Goal: Task Accomplishment & Management: Manage account settings

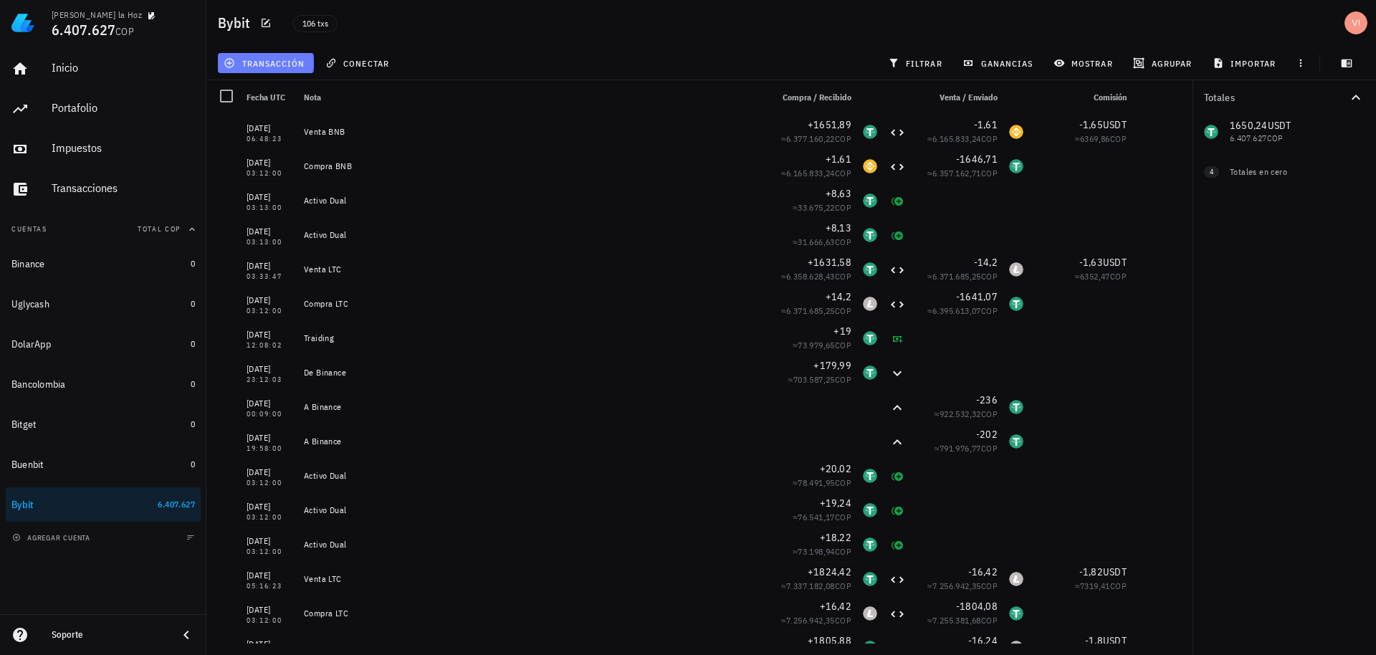
click at [271, 70] on button "transacción" at bounding box center [266, 63] width 96 height 20
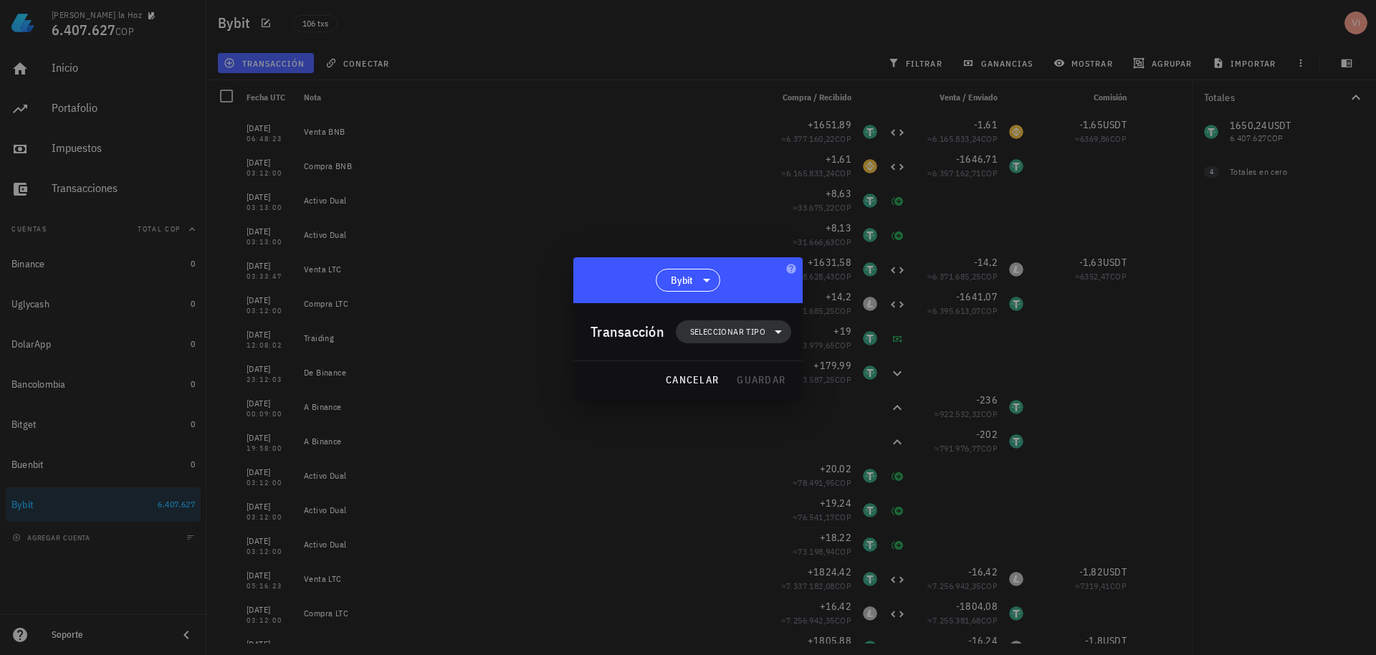
click at [697, 326] on span "Seleccionar tipo" at bounding box center [727, 332] width 75 height 14
click at [737, 454] on div "Transferencia" at bounding box center [741, 451] width 56 height 11
click at [664, 381] on button "cancelar" at bounding box center [691, 380] width 65 height 26
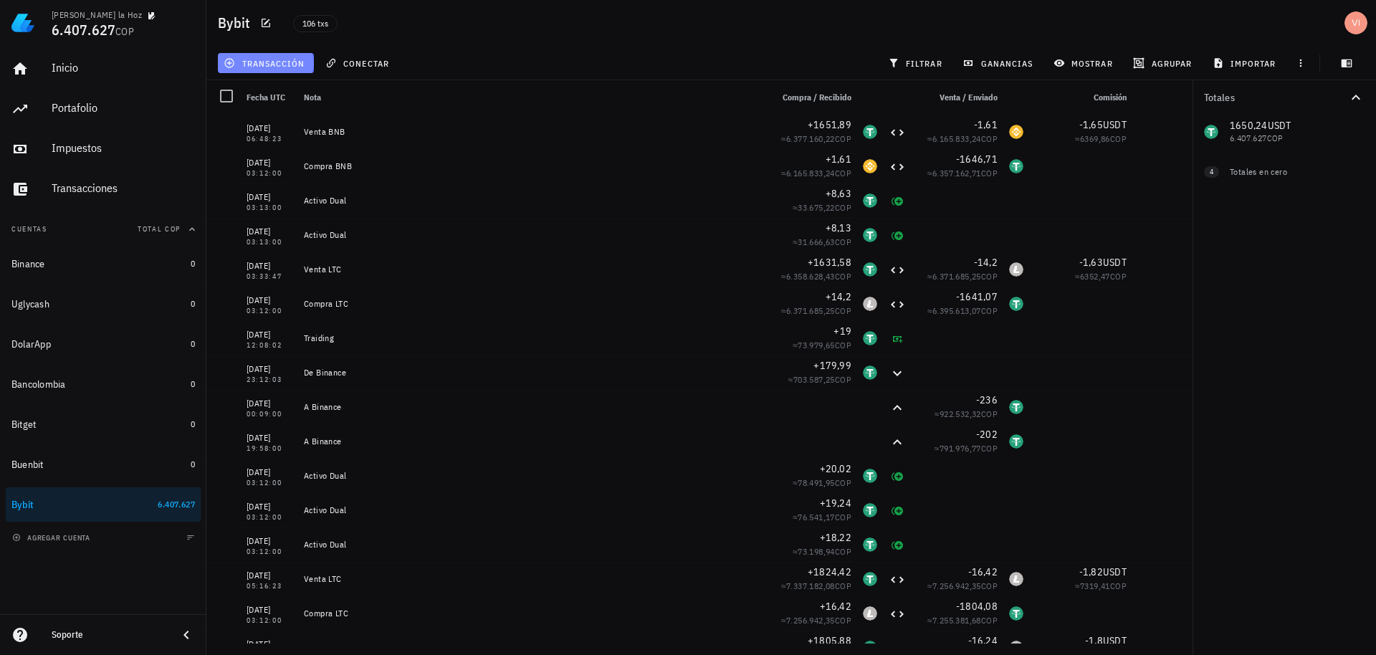
click at [256, 57] on span "transacción" at bounding box center [265, 62] width 78 height 11
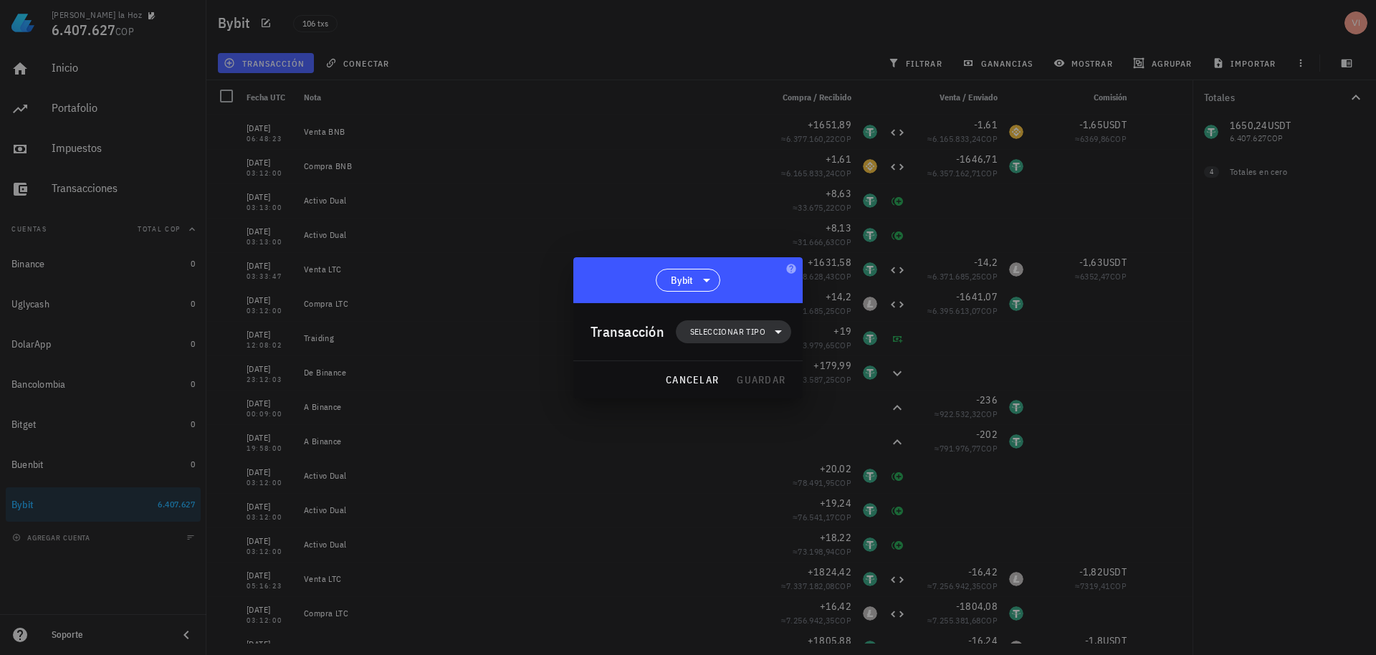
click at [738, 339] on span "Seleccionar tipo" at bounding box center [733, 331] width 98 height 23
click at [761, 360] on div "Compra/Venta" at bounding box center [742, 366] width 133 height 29
click at [865, 383] on div "Compra/Venta" at bounding box center [877, 372] width 134 height 29
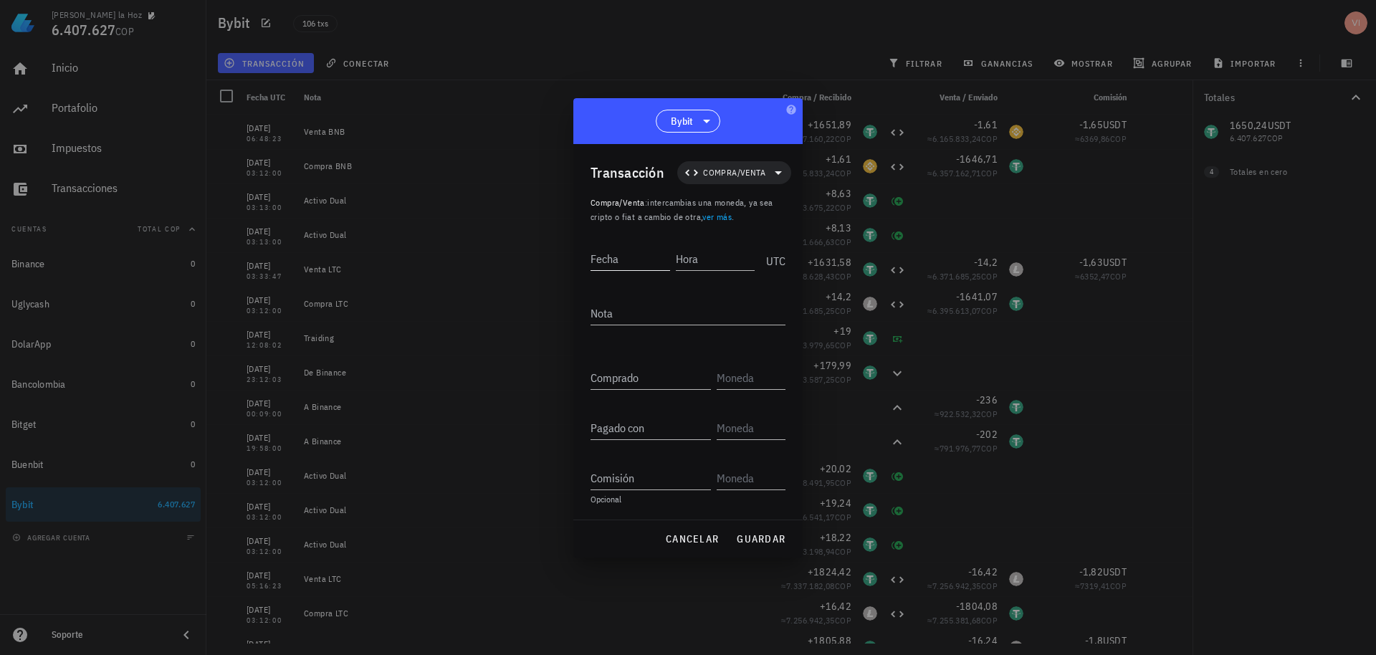
click at [616, 261] on input "Fecha" at bounding box center [630, 258] width 80 height 23
type input "2"
type input "[DATE]"
type input "03:12:00"
drag, startPoint x: 658, startPoint y: 257, endPoint x: 576, endPoint y: 244, distance: 82.6
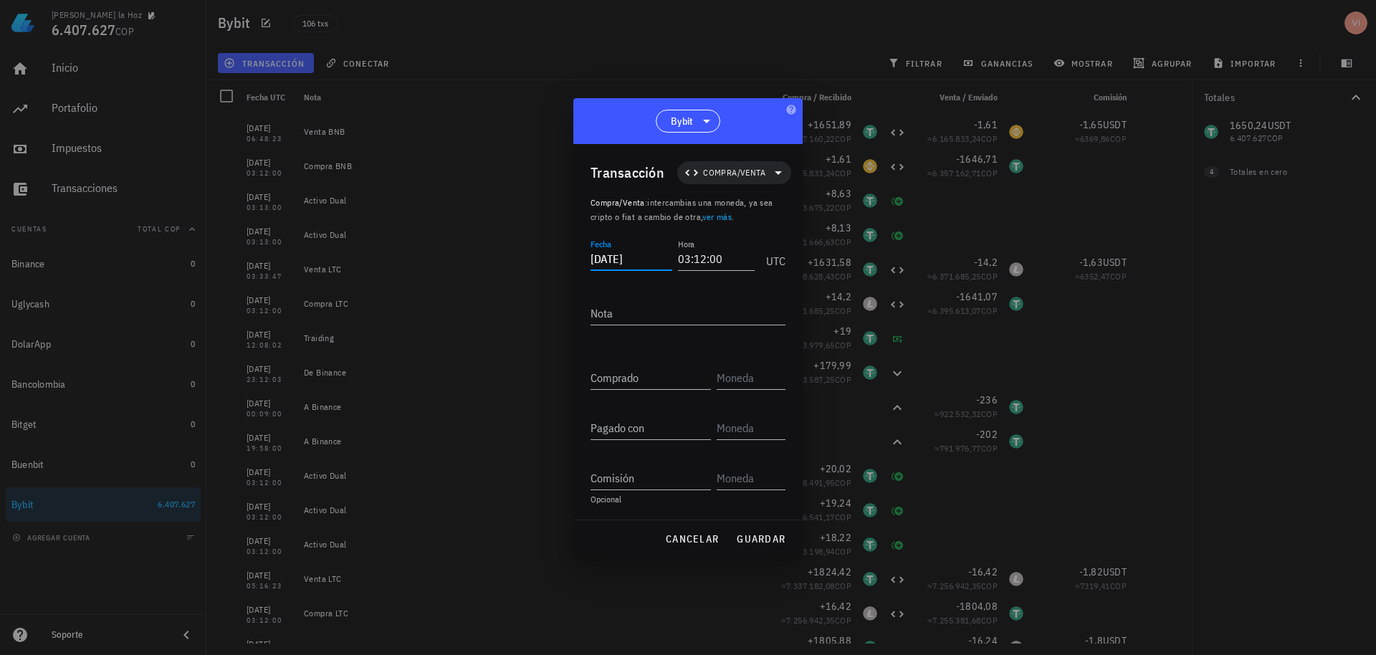
click at [578, 244] on div "Transacción Compra/Venta Compra/Venta : intercambias una moneda, ya sea cripto …" at bounding box center [687, 331] width 229 height 375
drag, startPoint x: 624, startPoint y: 308, endPoint x: 631, endPoint y: 326, distance: 19.3
click at [624, 308] on textarea "Nota" at bounding box center [687, 313] width 195 height 23
type textarea "Compra BNB"
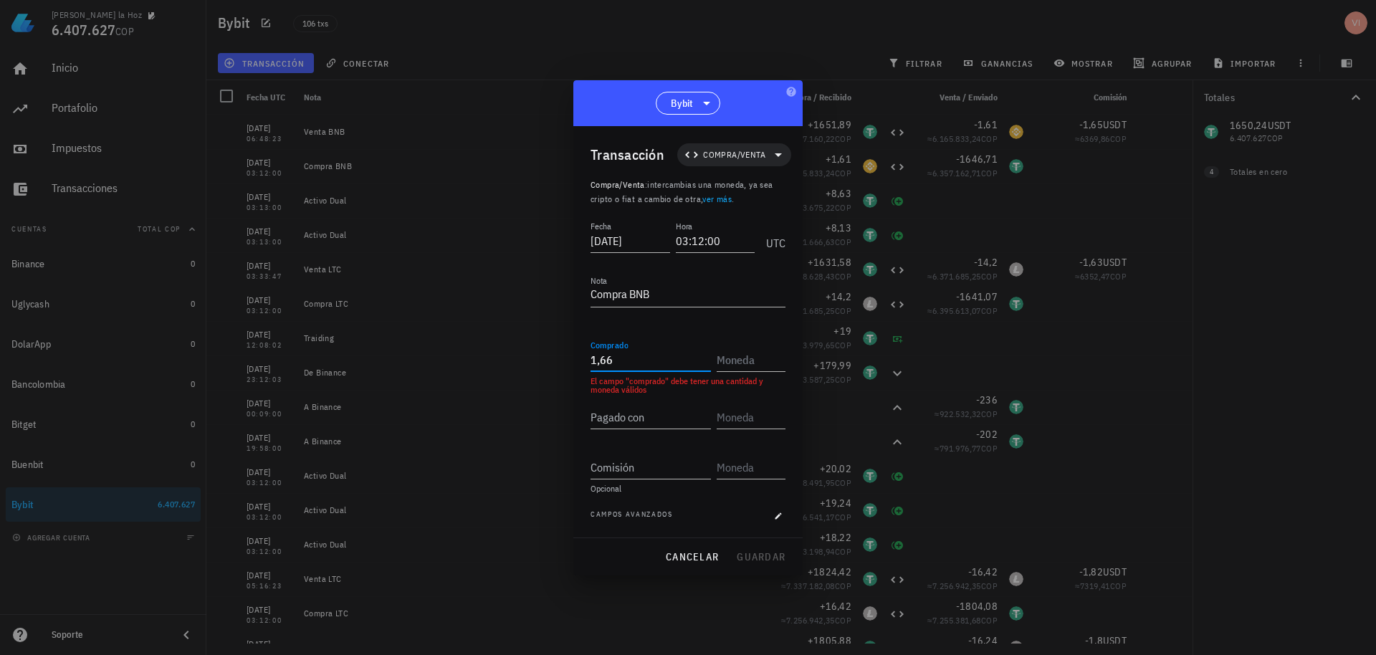
type input "1,66"
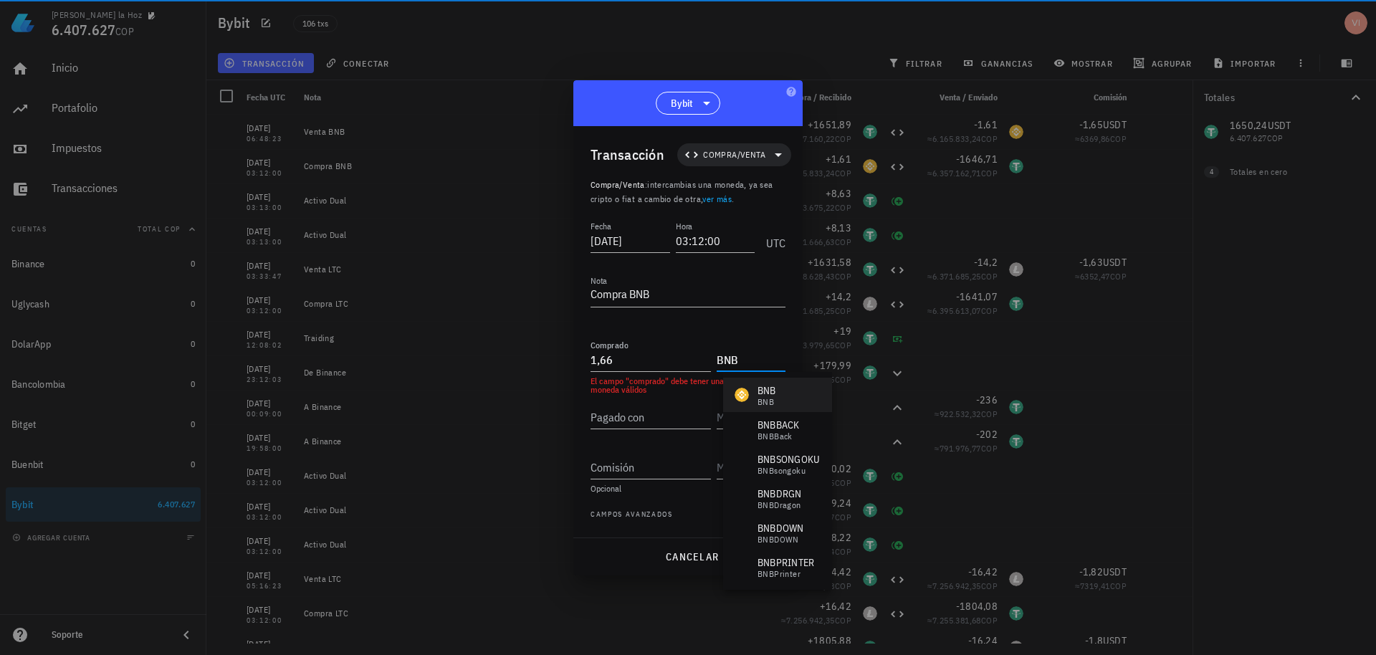
click at [756, 396] on div "BNB BNB" at bounding box center [756, 394] width 42 height 23
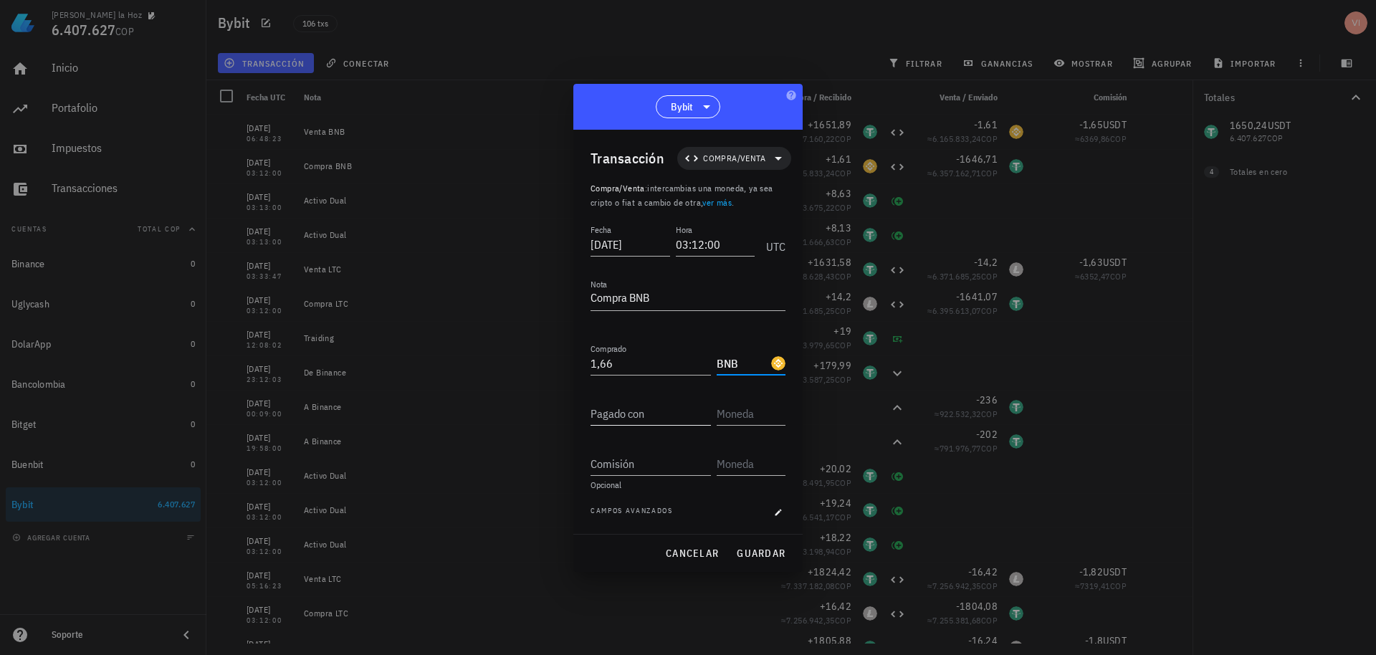
type input "BNB"
click at [599, 407] on input "Pagado con" at bounding box center [650, 413] width 120 height 23
type input "1.650,24"
click at [746, 426] on div "Pagado con 1.650,24" at bounding box center [687, 416] width 195 height 50
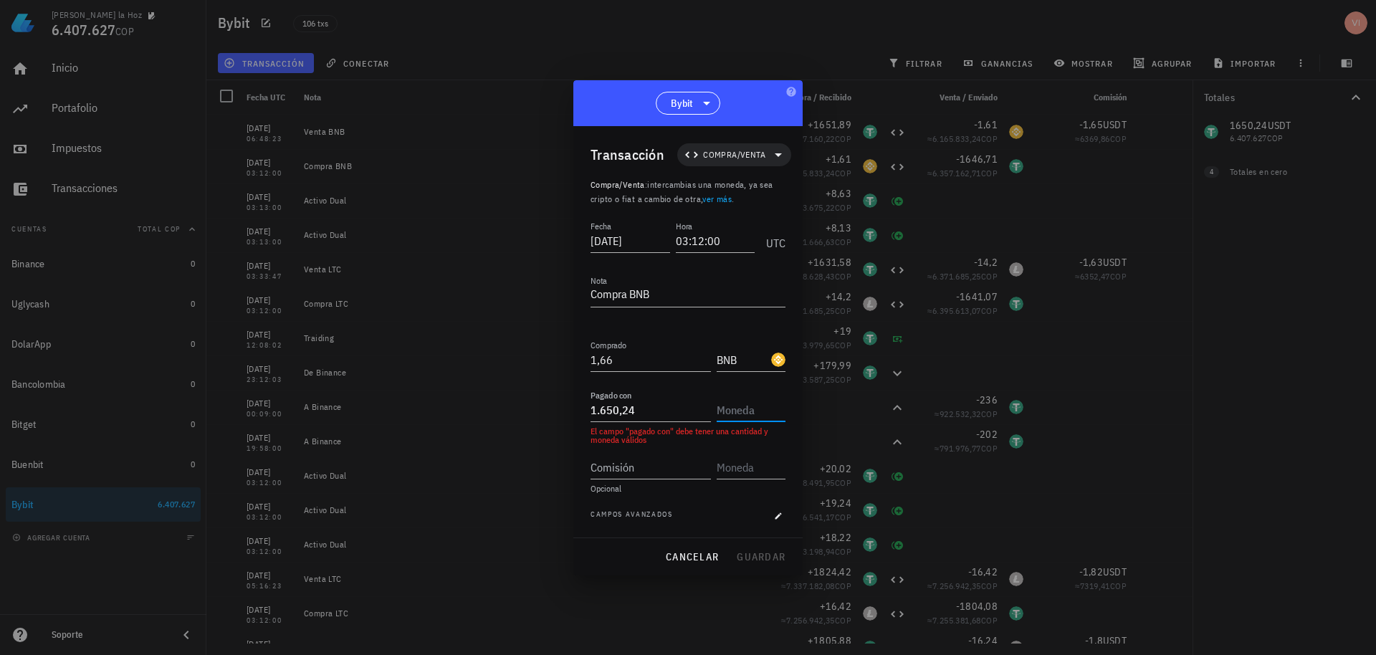
click at [742, 420] on input "text" at bounding box center [750, 409] width 66 height 23
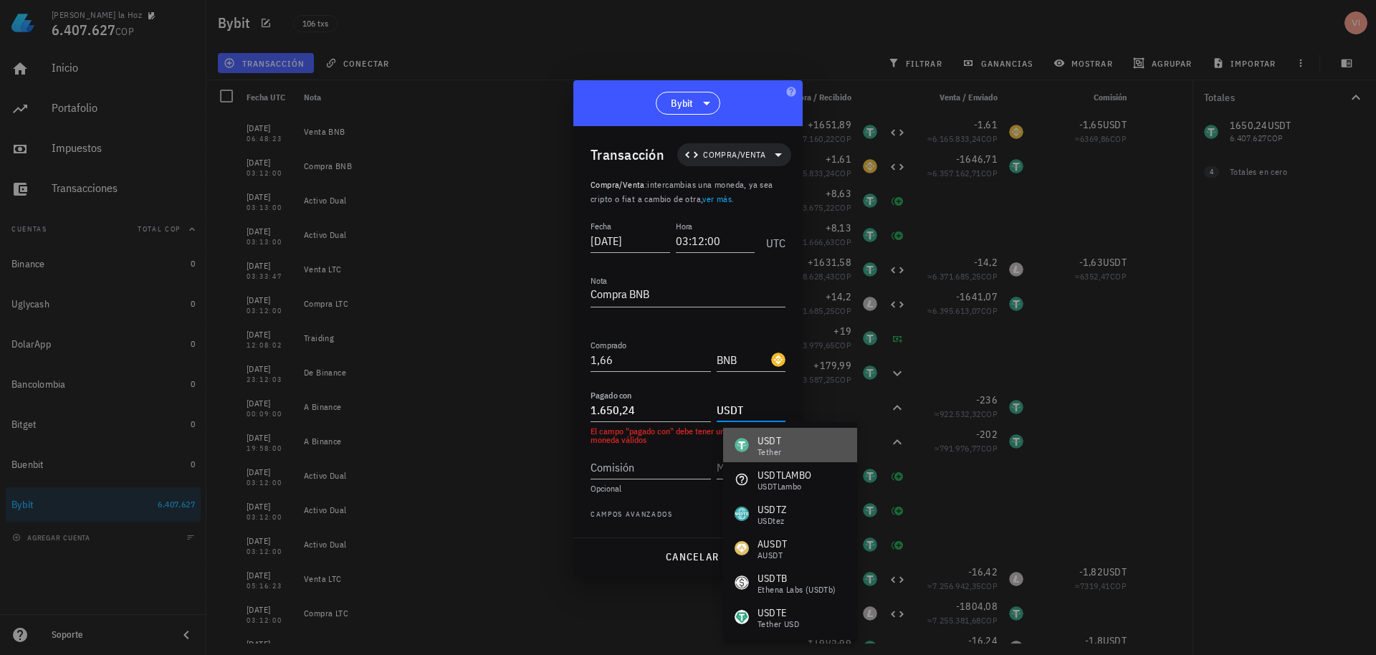
click at [753, 440] on div "USDT Tether" at bounding box center [758, 445] width 47 height 23
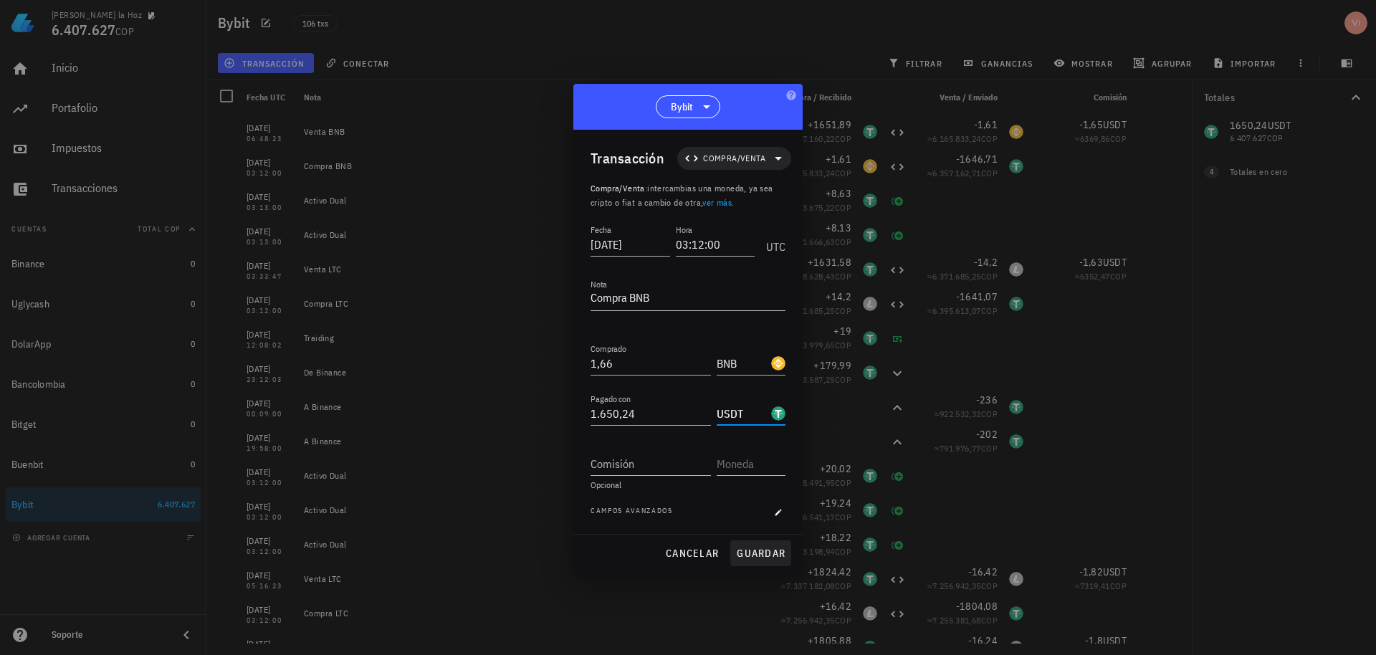
type input "USDT"
click at [752, 562] on button "guardar" at bounding box center [760, 553] width 61 height 26
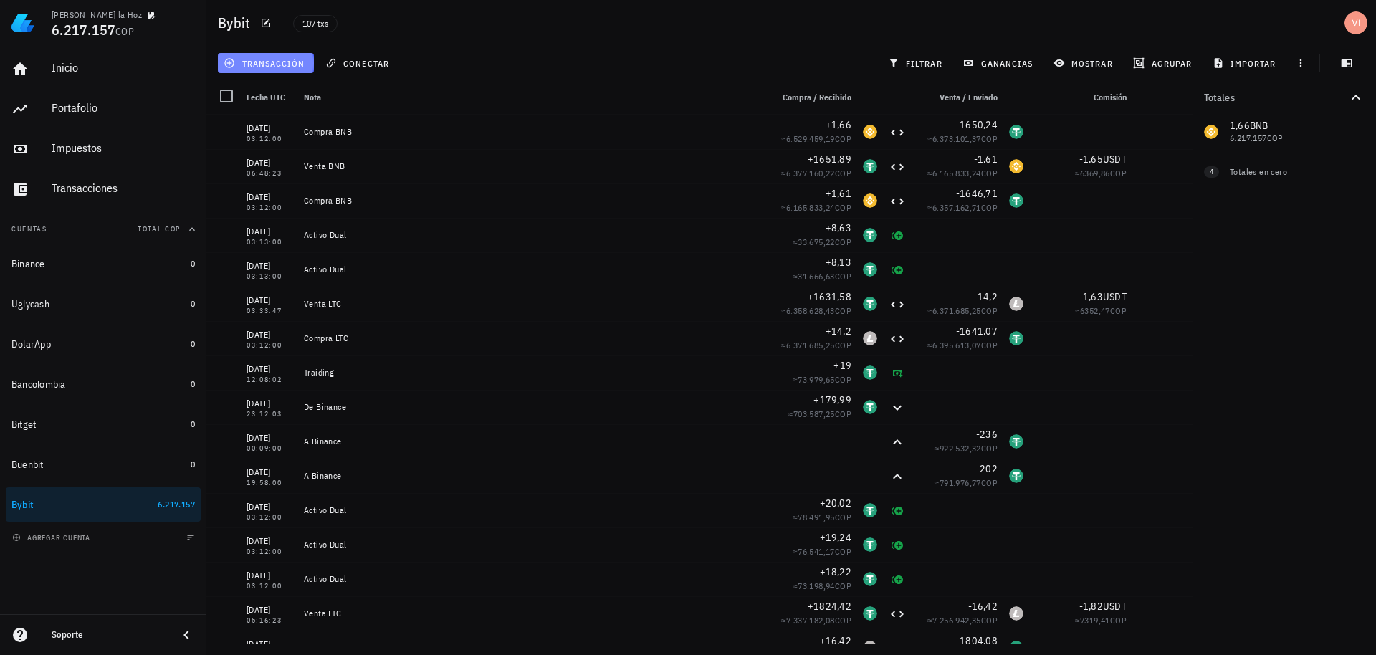
click at [283, 58] on span "transacción" at bounding box center [265, 62] width 78 height 11
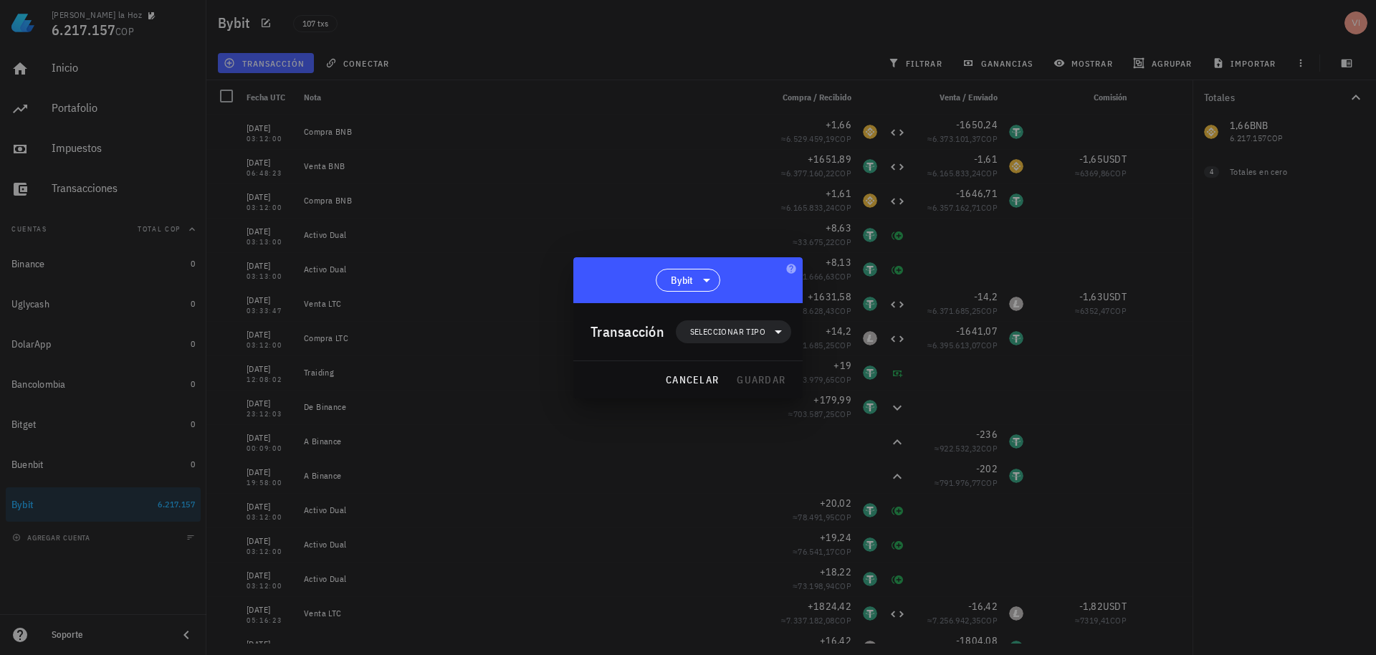
click at [732, 345] on div "Transacción Seleccionar tipo" at bounding box center [690, 331] width 201 height 57
click at [699, 375] on span "cancelar" at bounding box center [692, 379] width 54 height 13
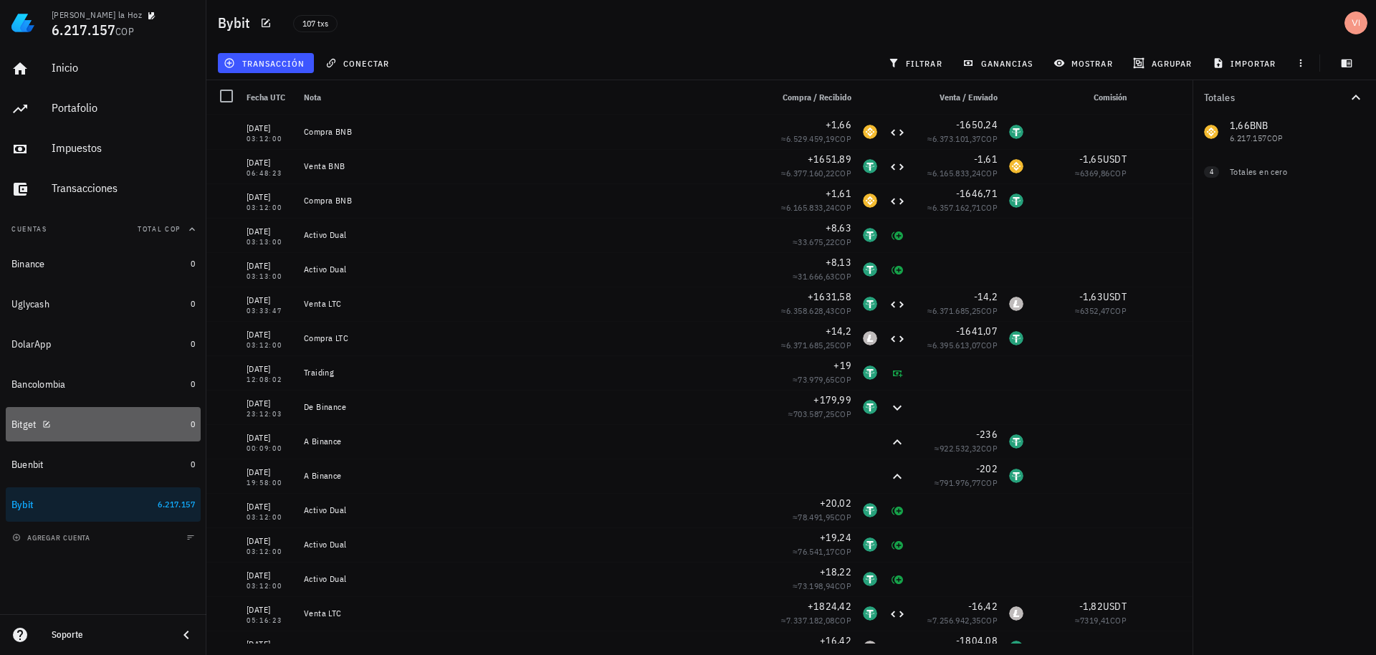
click at [126, 413] on div "Bitget" at bounding box center [97, 424] width 173 height 31
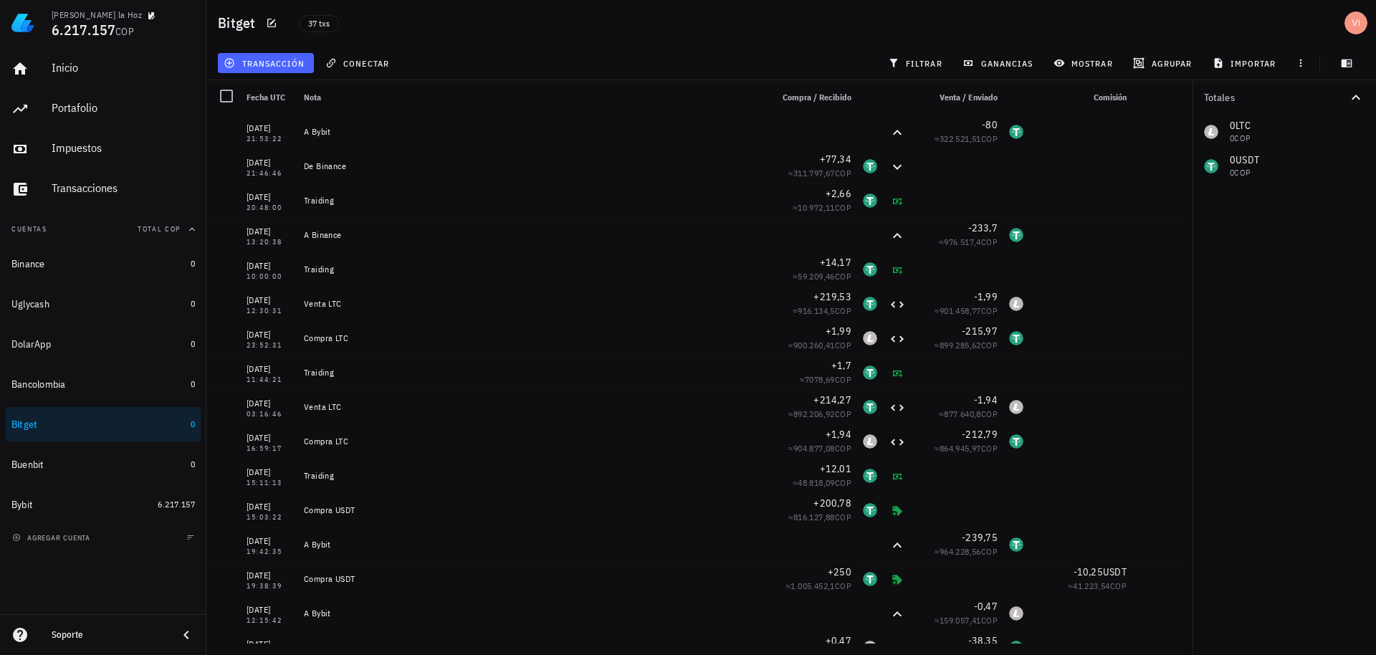
click at [269, 60] on span "transacción" at bounding box center [265, 62] width 78 height 11
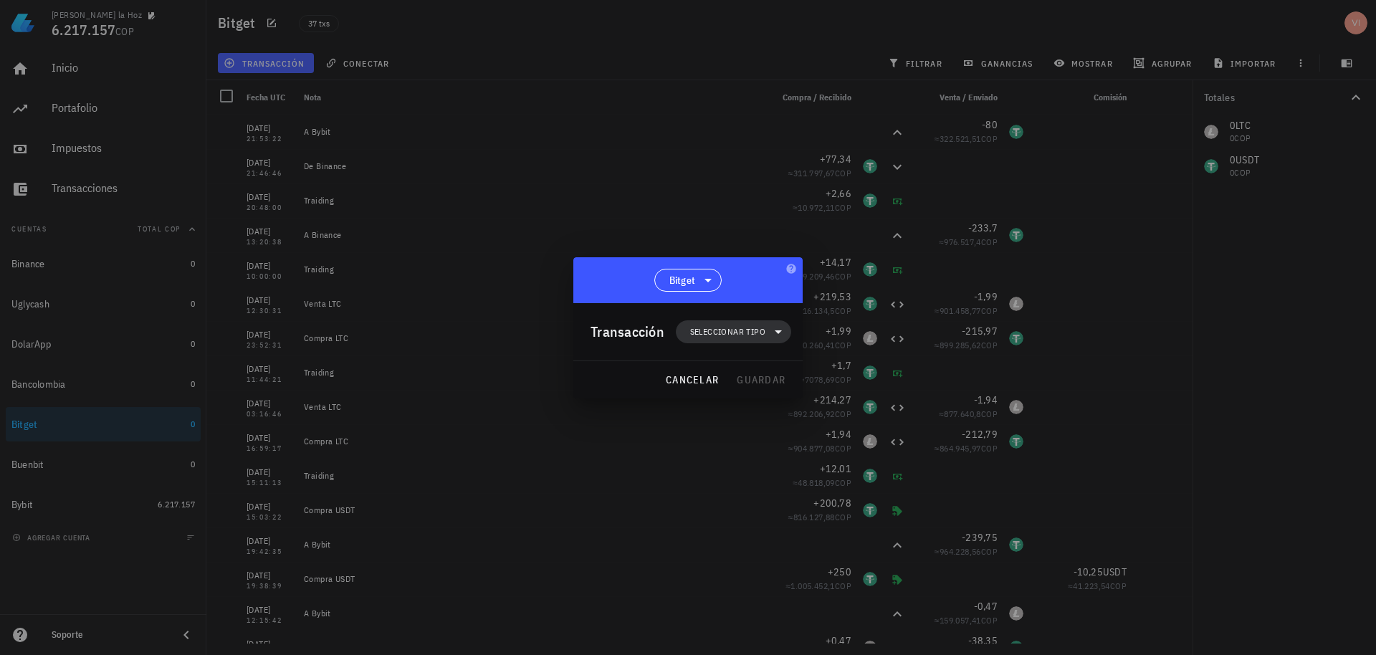
click at [749, 343] on span "Seleccionar tipo" at bounding box center [733, 331] width 98 height 23
click at [745, 392] on div "Ingreso" at bounding box center [741, 394] width 56 height 11
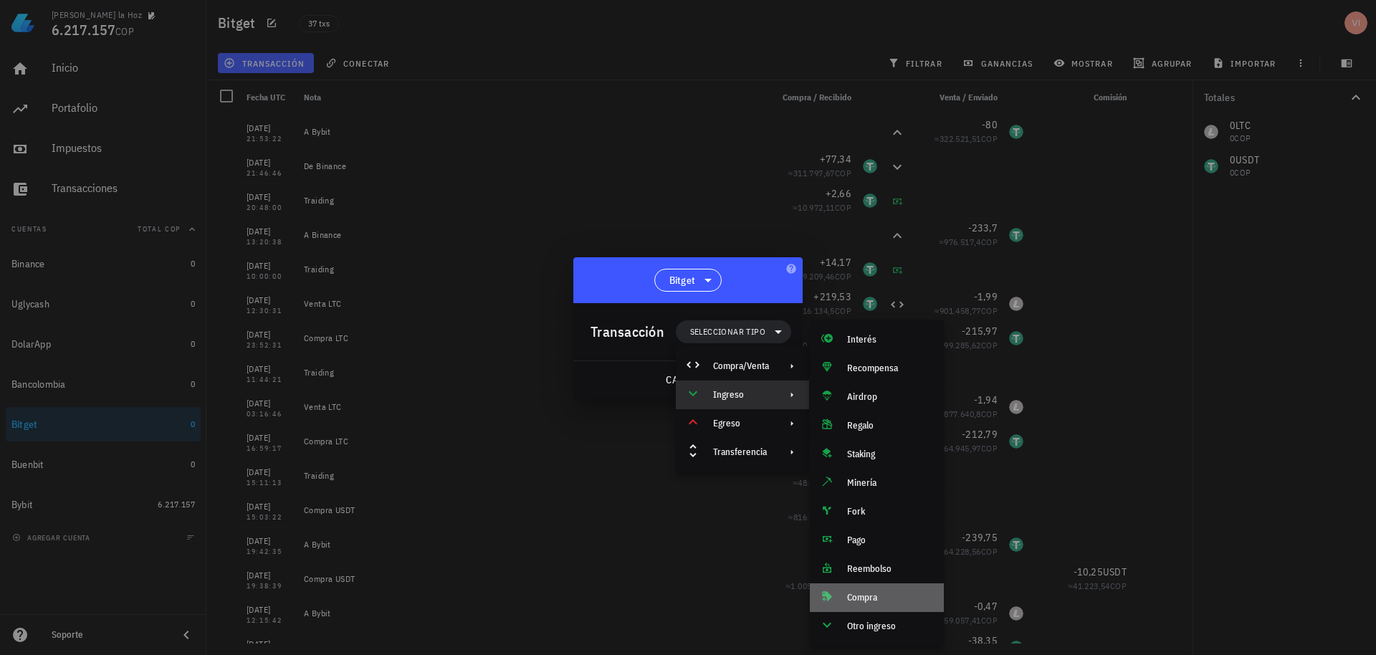
click at [859, 603] on div "Compra" at bounding box center [889, 597] width 85 height 11
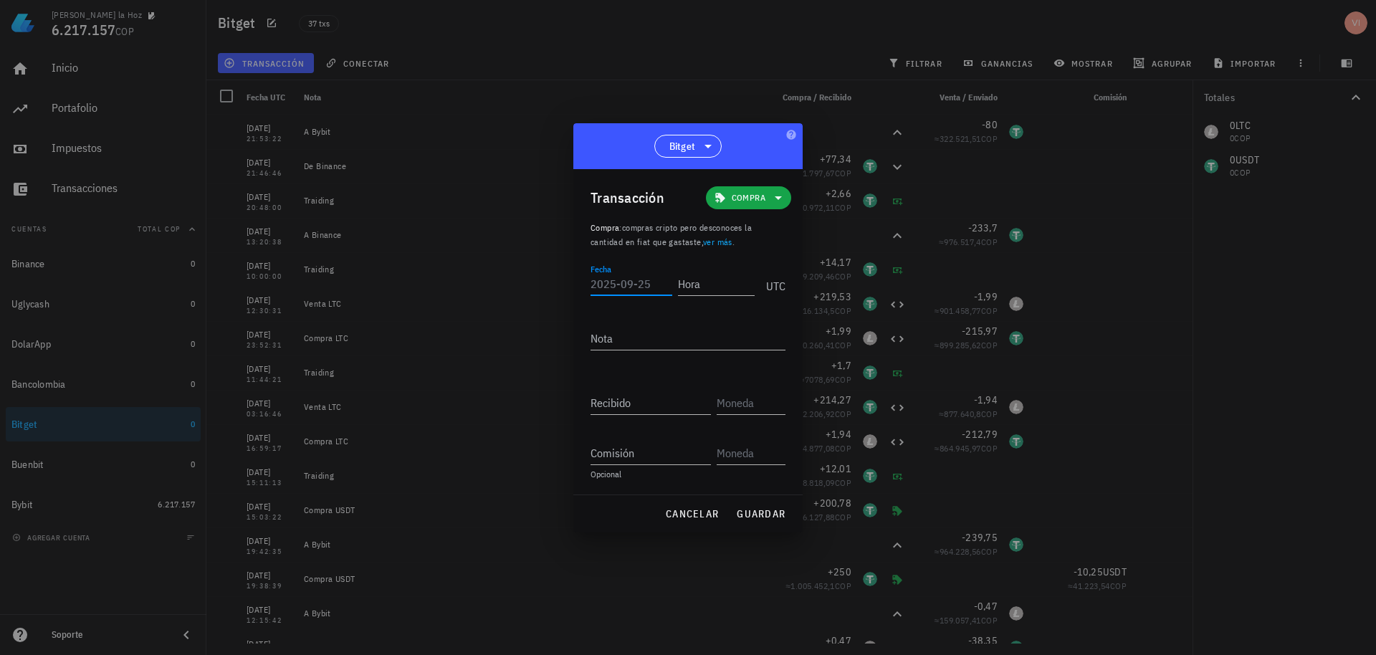
click at [640, 281] on input "Fecha" at bounding box center [631, 283] width 82 height 23
paste input "[DATE]"
type input "[DATE]"
click at [719, 295] on div "Hora" at bounding box center [714, 283] width 82 height 23
click at [719, 284] on input "Hora" at bounding box center [714, 283] width 82 height 23
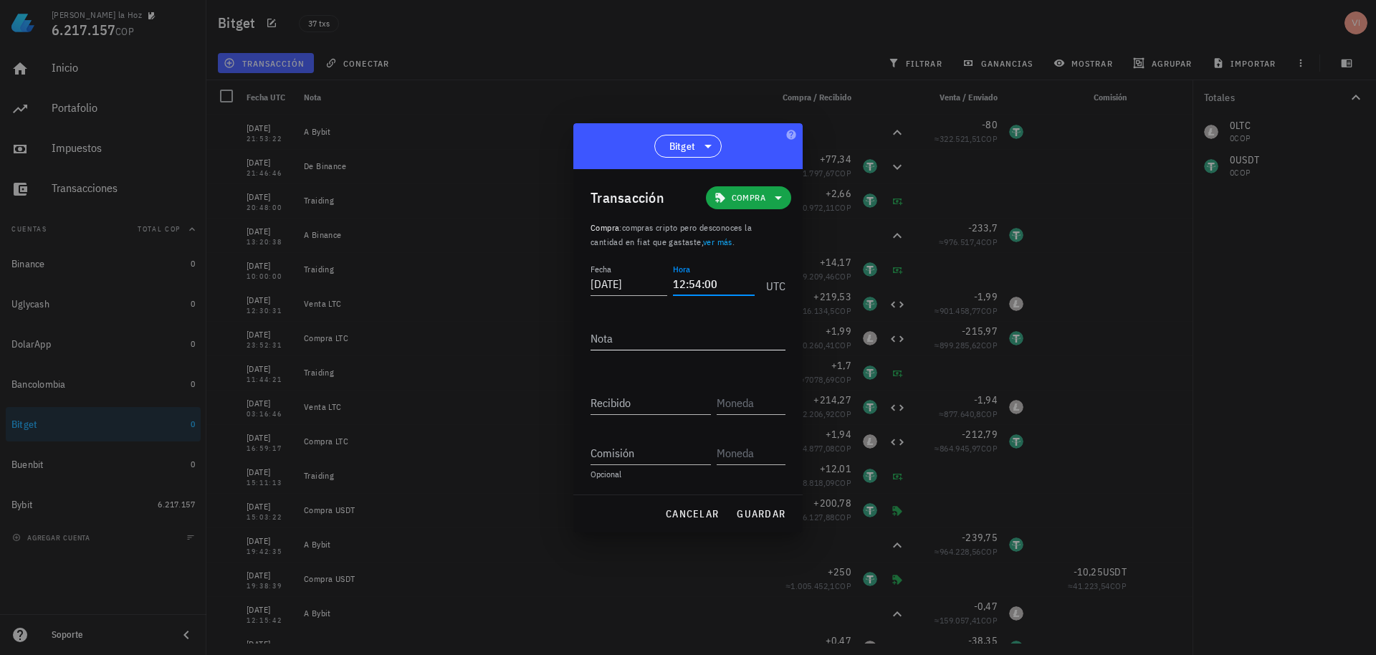
type input "12:54:00"
type textarea "Compra USDT"
click at [655, 400] on input "Recibido" at bounding box center [650, 402] width 120 height 23
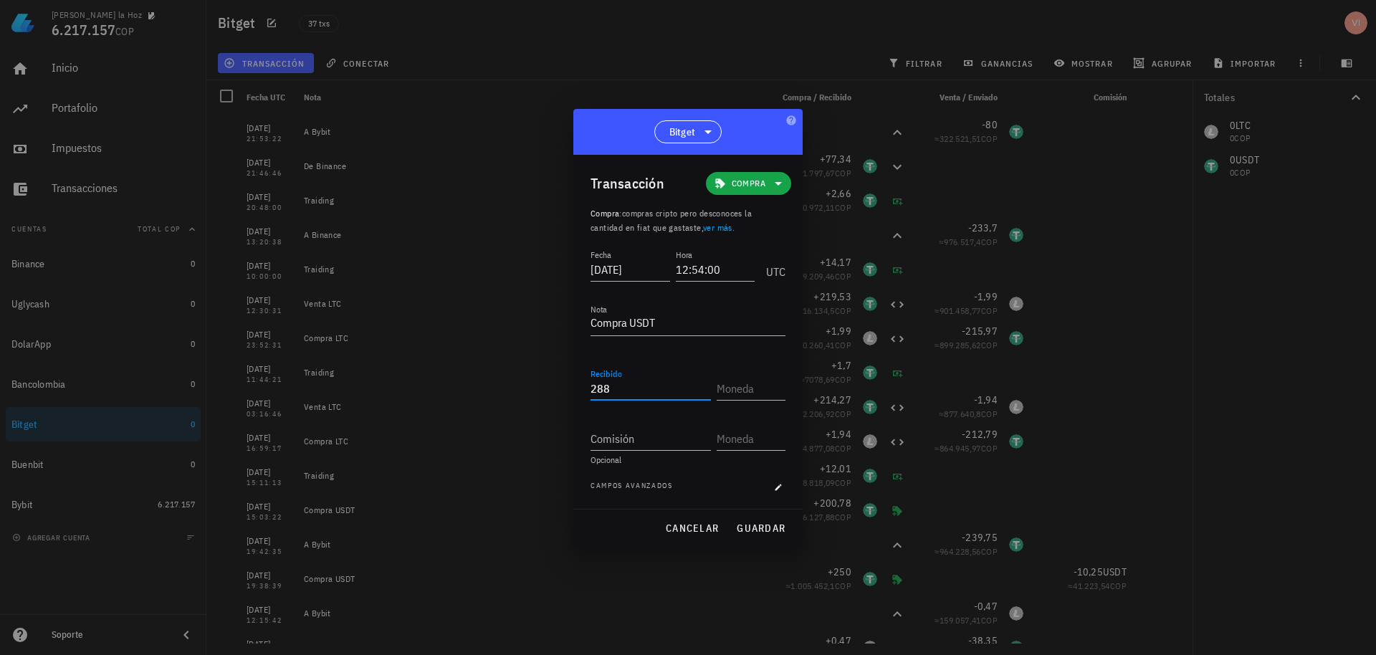
type input "288"
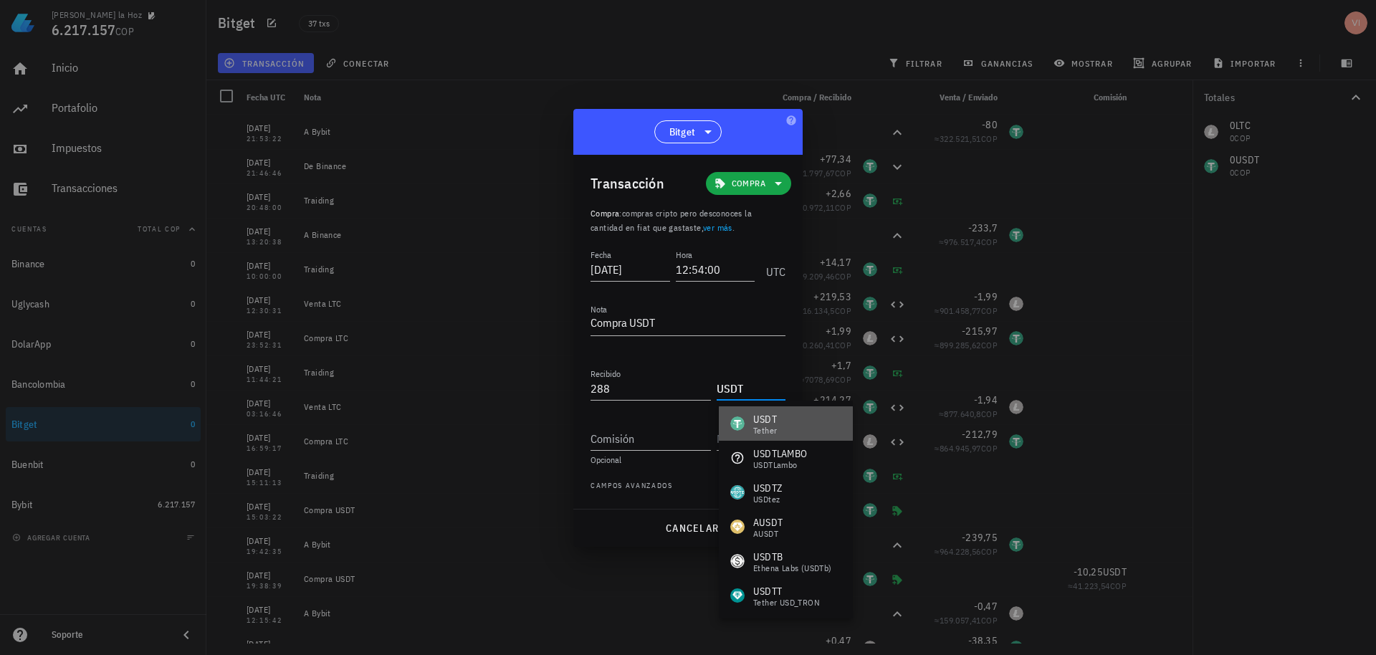
click at [739, 421] on div "USDT-icon" at bounding box center [737, 423] width 14 height 14
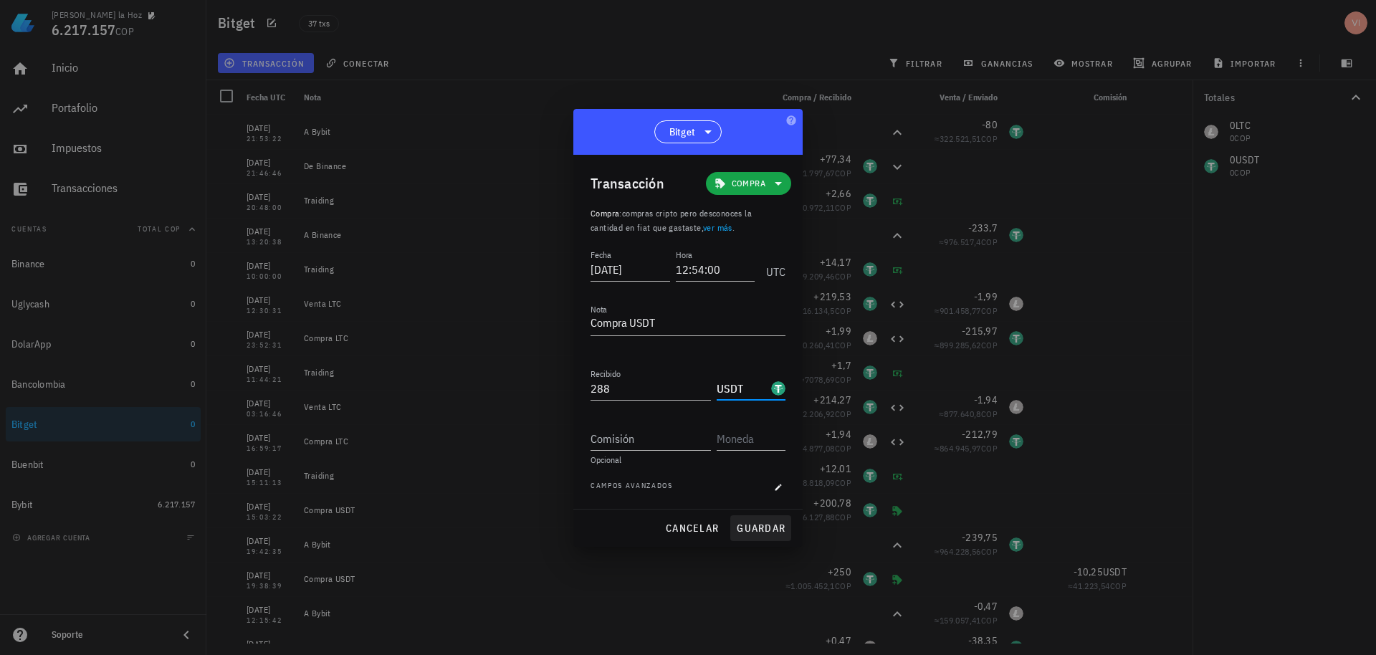
type input "USDT"
click at [755, 531] on span "guardar" at bounding box center [760, 528] width 49 height 13
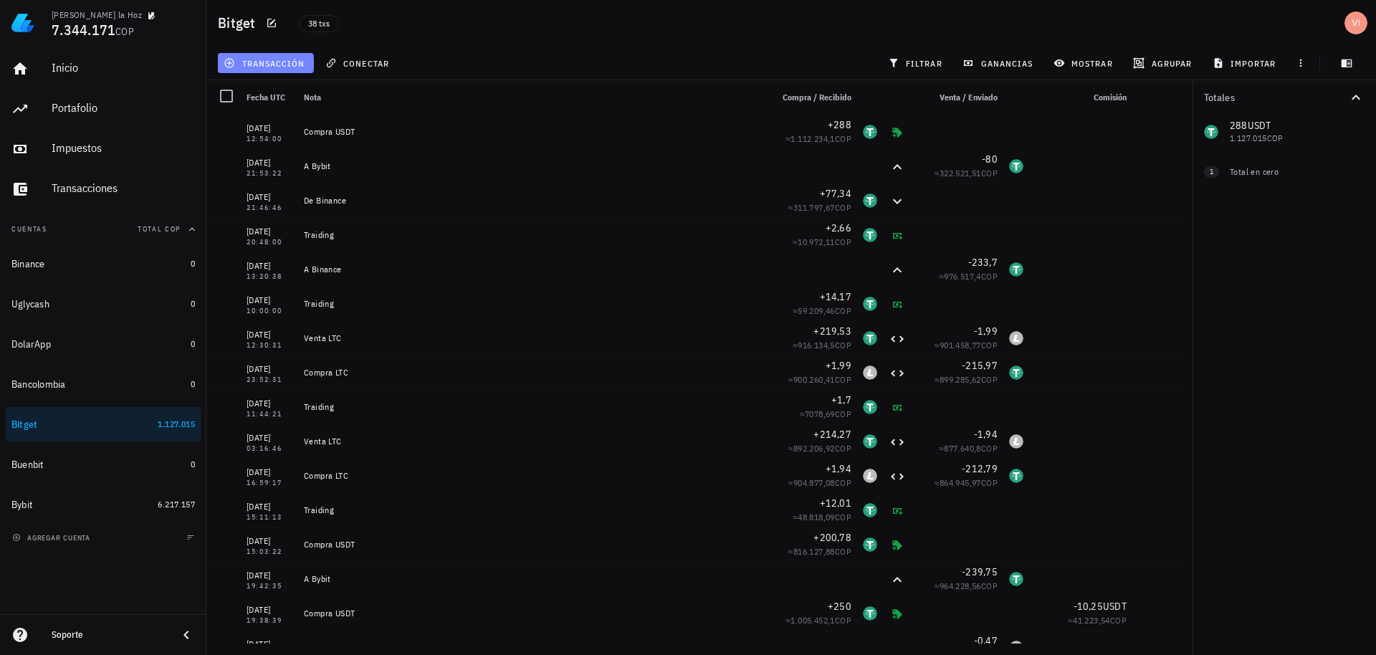
click at [286, 59] on span "transacción" at bounding box center [265, 62] width 78 height 11
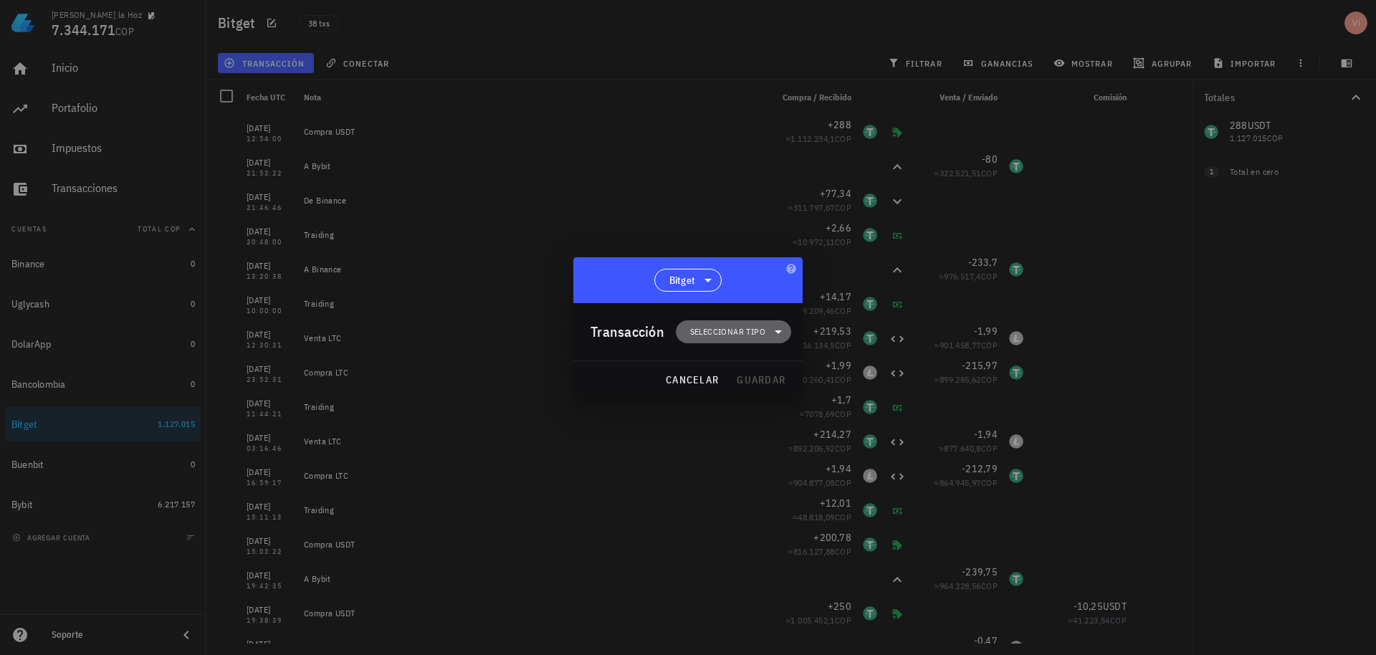
click at [737, 330] on span "Seleccionar tipo" at bounding box center [727, 332] width 75 height 14
click at [740, 368] on div "Compra/Venta" at bounding box center [741, 365] width 56 height 11
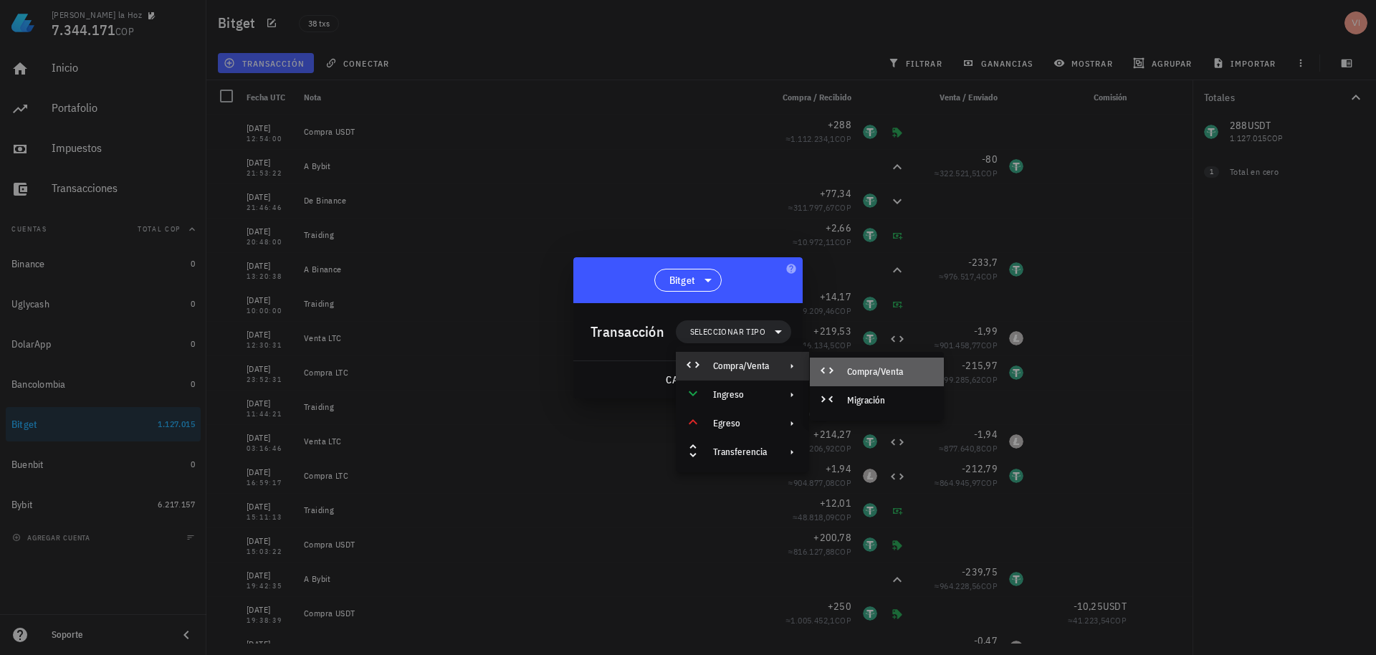
click at [846, 378] on div "Compra/Venta" at bounding box center [877, 372] width 134 height 29
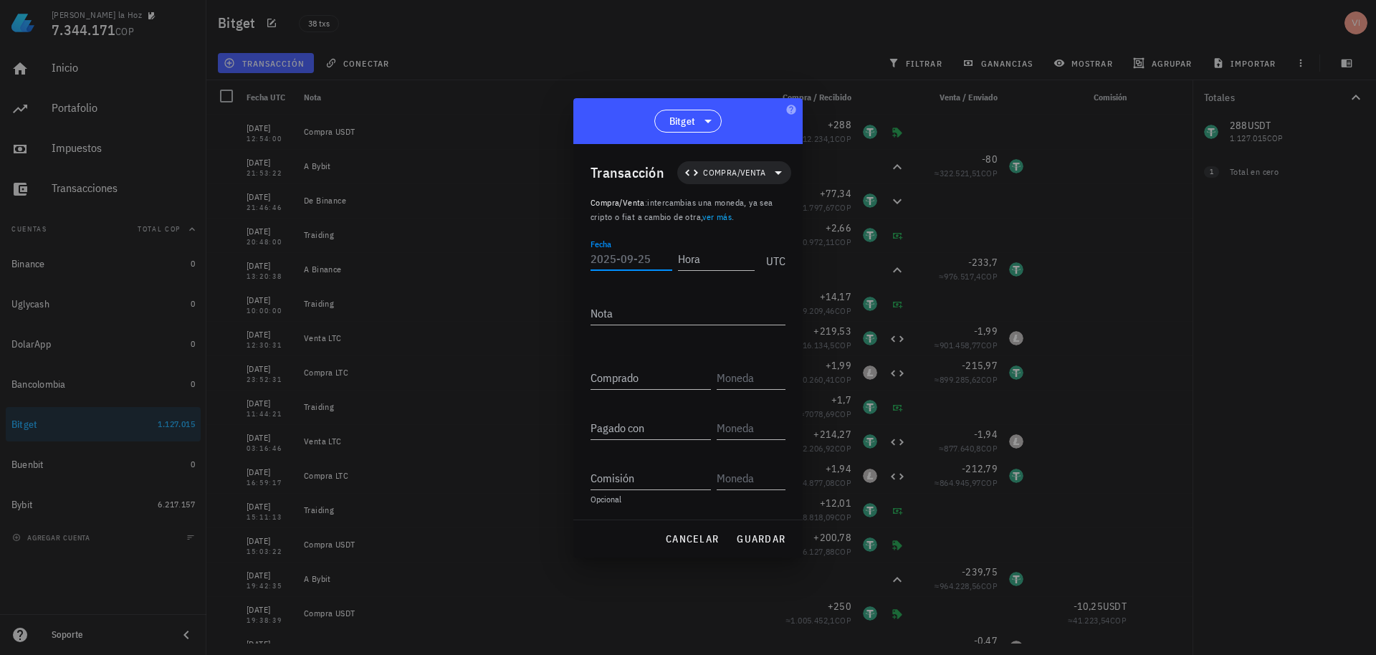
click at [614, 263] on input "Fecha" at bounding box center [631, 258] width 82 height 23
paste input "[DATE]"
type input "[DATE]"
click at [712, 259] on input "Hora" at bounding box center [716, 258] width 77 height 23
click at [710, 161] on span "Compra/Venta" at bounding box center [734, 172] width 97 height 23
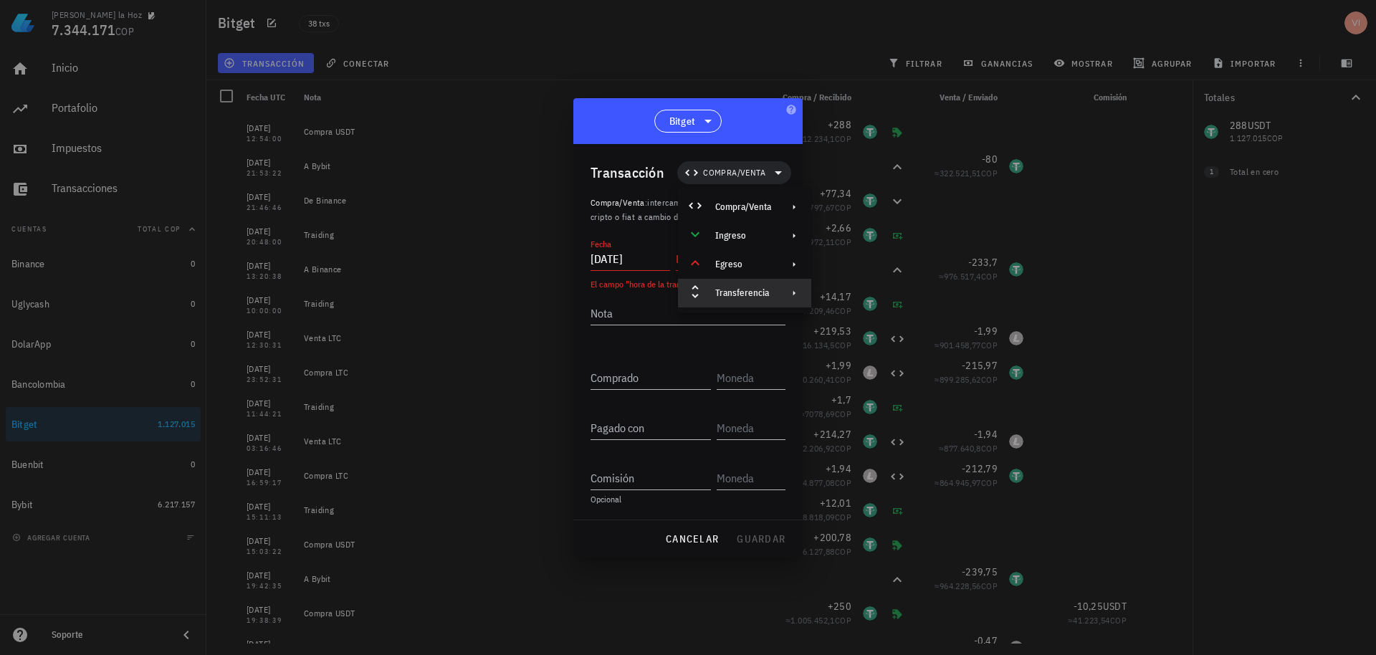
click at [739, 295] on div "Transferencia" at bounding box center [743, 292] width 56 height 11
click at [849, 324] on div "Retiro" at bounding box center [891, 327] width 85 height 11
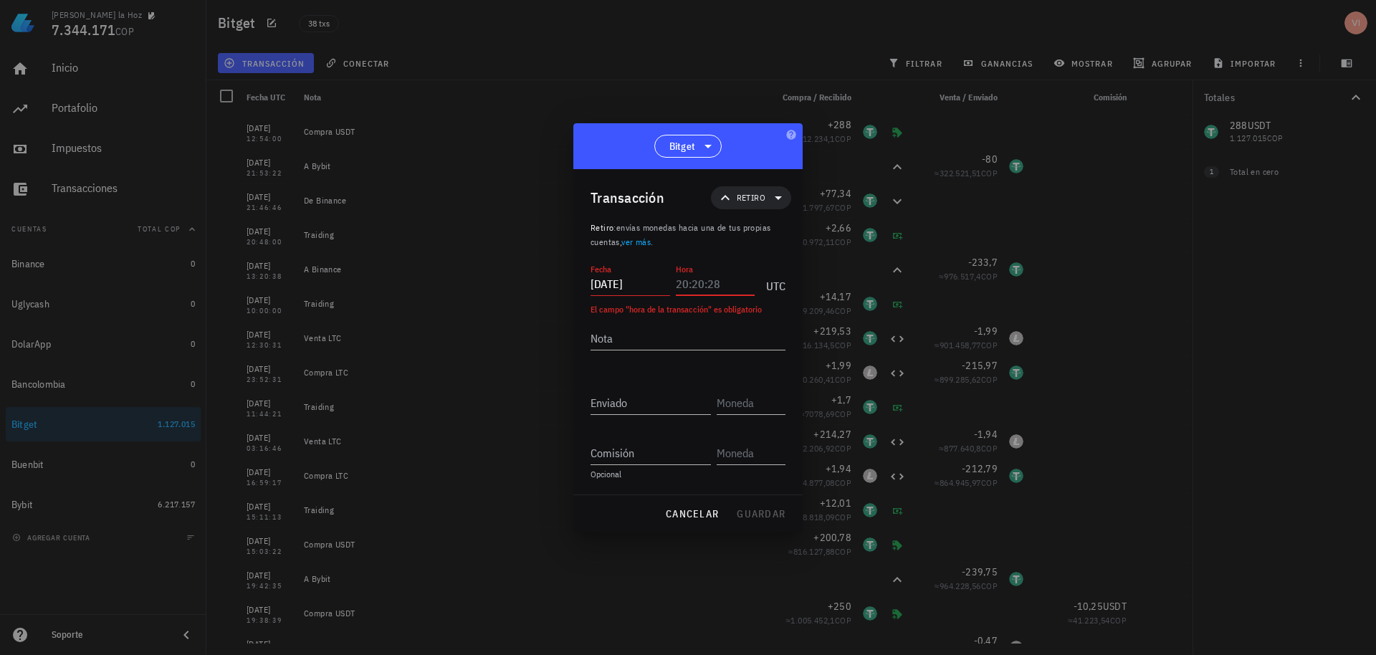
click at [727, 289] on input "Hora" at bounding box center [716, 283] width 80 height 23
type input "13:09:09"
type textarea "0,3"
drag, startPoint x: 638, startPoint y: 336, endPoint x: 544, endPoint y: 316, distance: 96.7
click at [544, 316] on div "Victor De la Hoz 7.344.171 COP Inicio Portafolio Impuestos Transacciones Cuenta…" at bounding box center [688, 327] width 1376 height 655
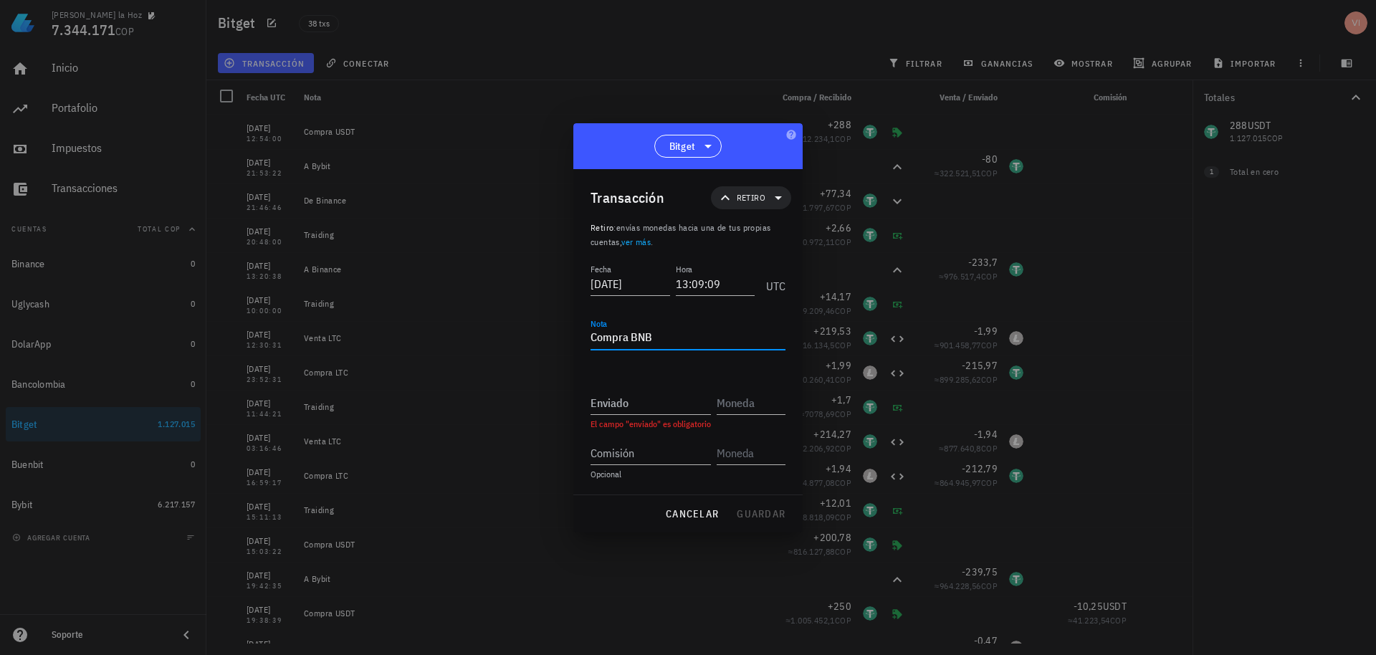
type textarea "Compra BNB"
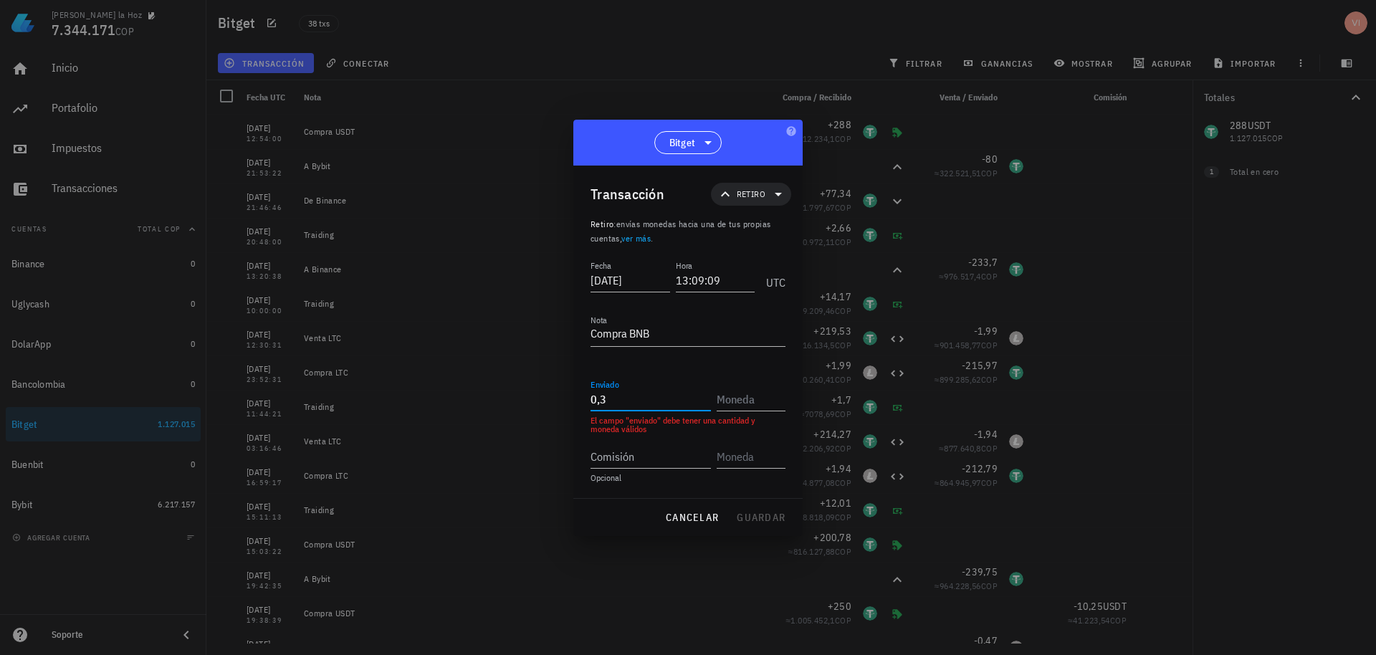
type input "0,3"
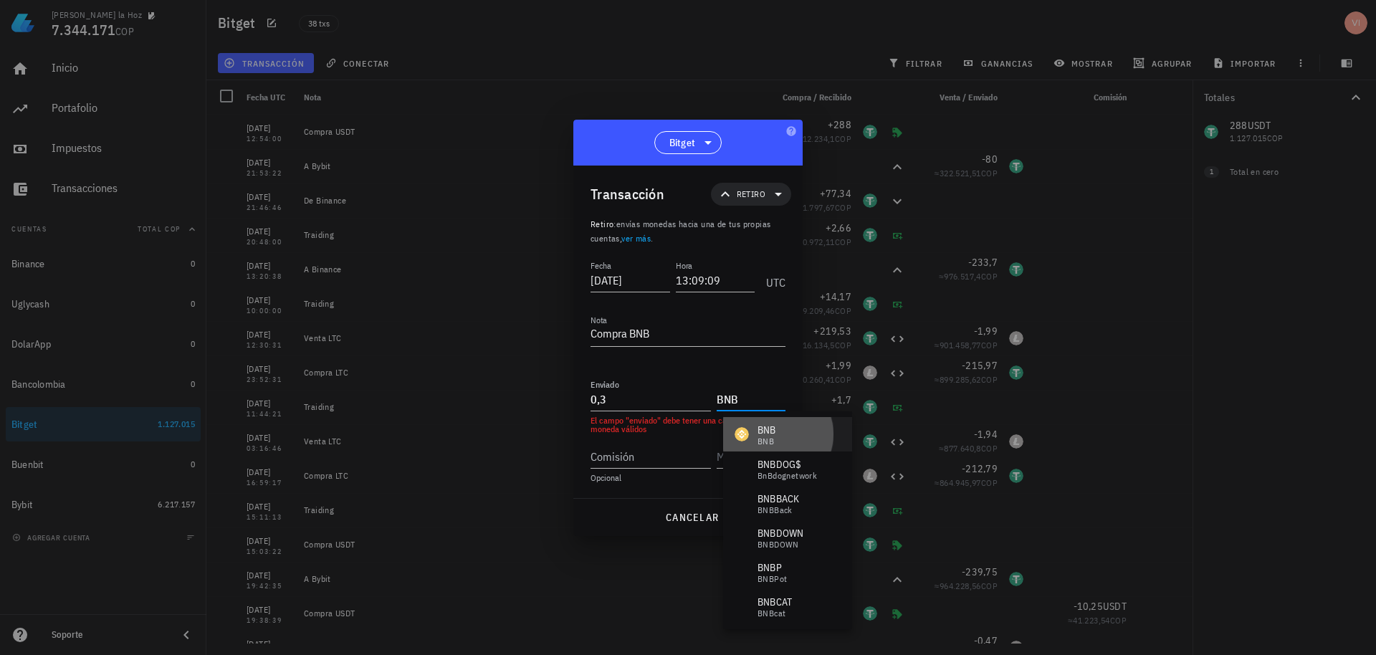
click at [765, 449] on div "BNB BNB" at bounding box center [787, 434] width 129 height 34
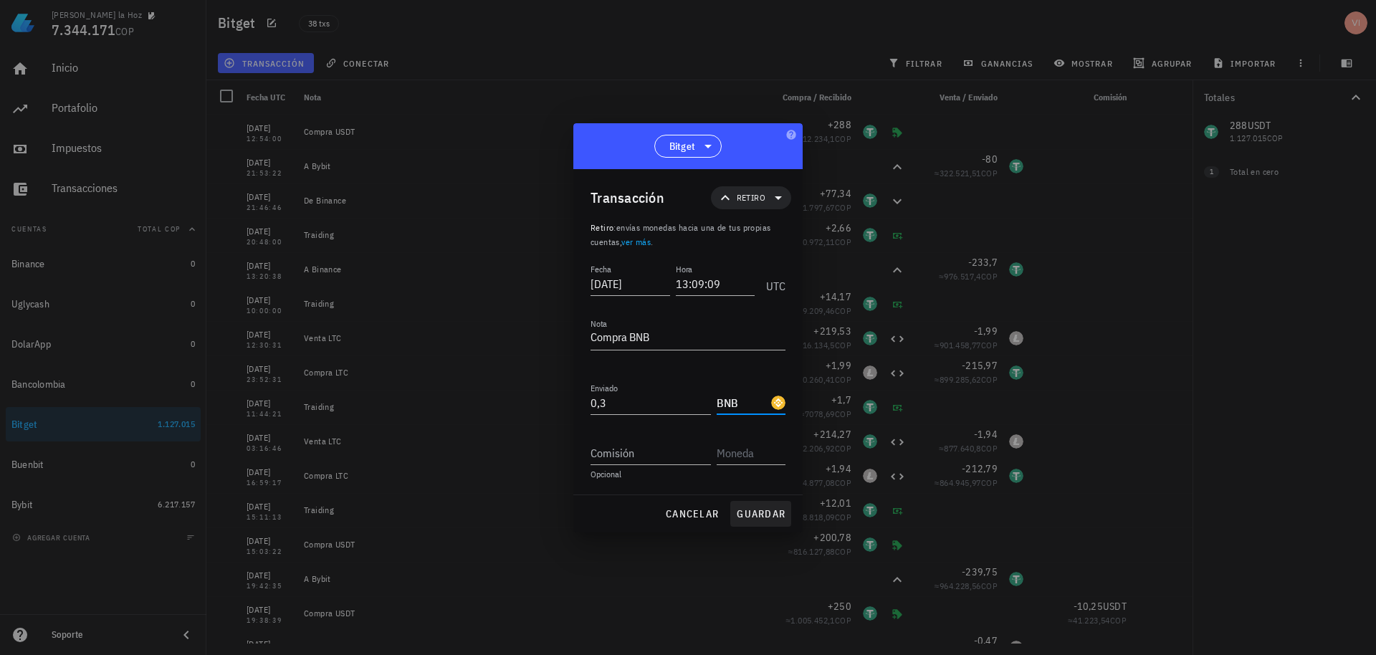
type input "BNB"
click at [762, 511] on span "guardar" at bounding box center [760, 513] width 49 height 13
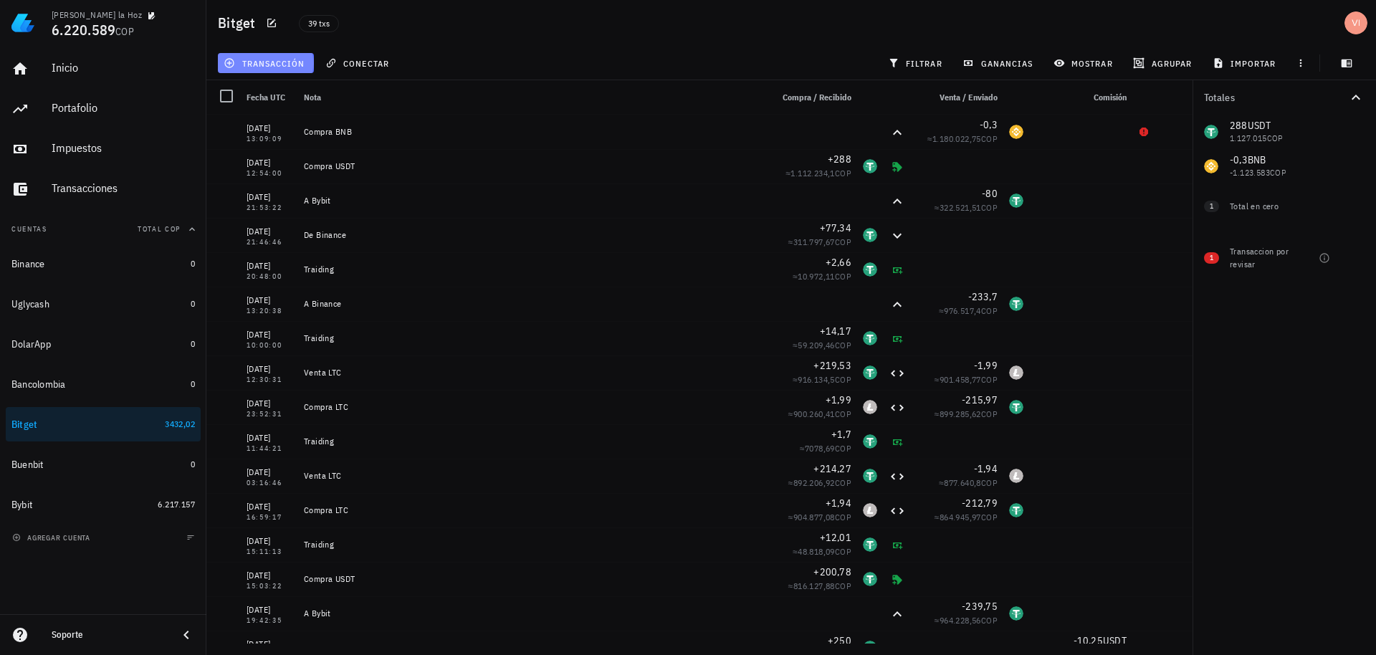
click at [259, 69] on button "transacción" at bounding box center [266, 63] width 96 height 20
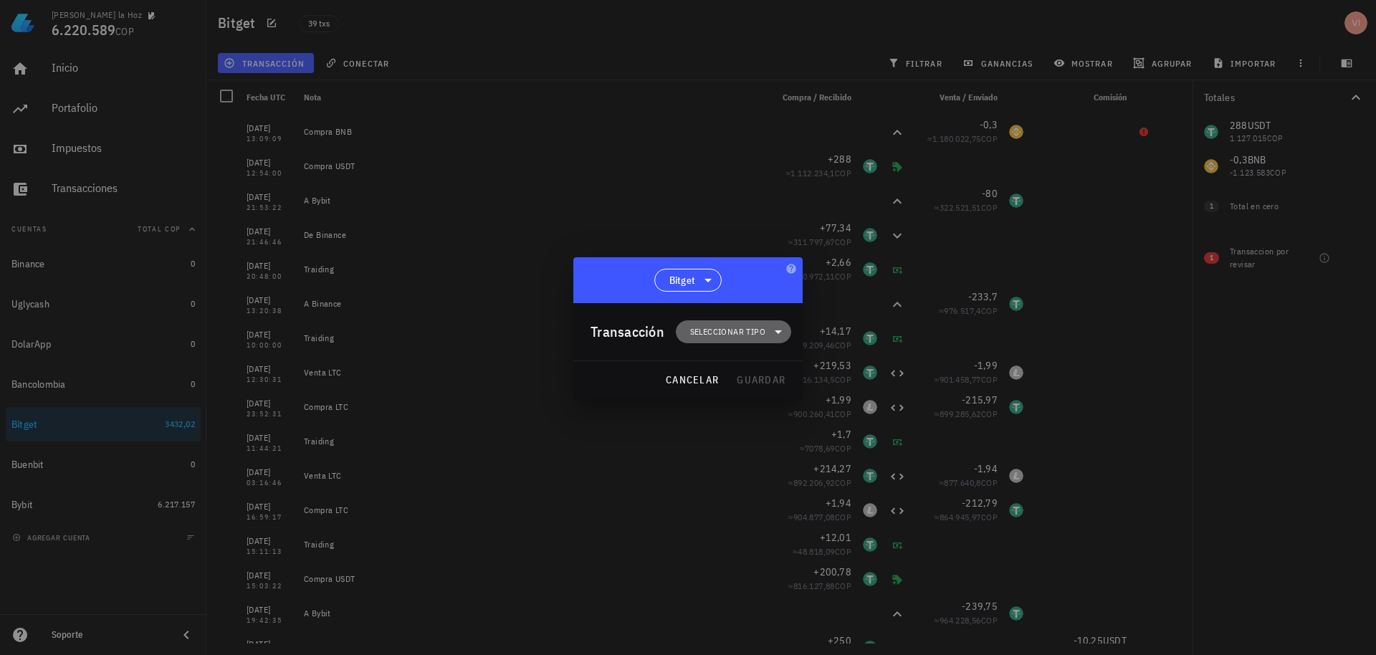
click at [733, 335] on span "Seleccionar tipo" at bounding box center [727, 332] width 75 height 14
click at [744, 364] on div "Compra/Venta" at bounding box center [741, 365] width 56 height 11
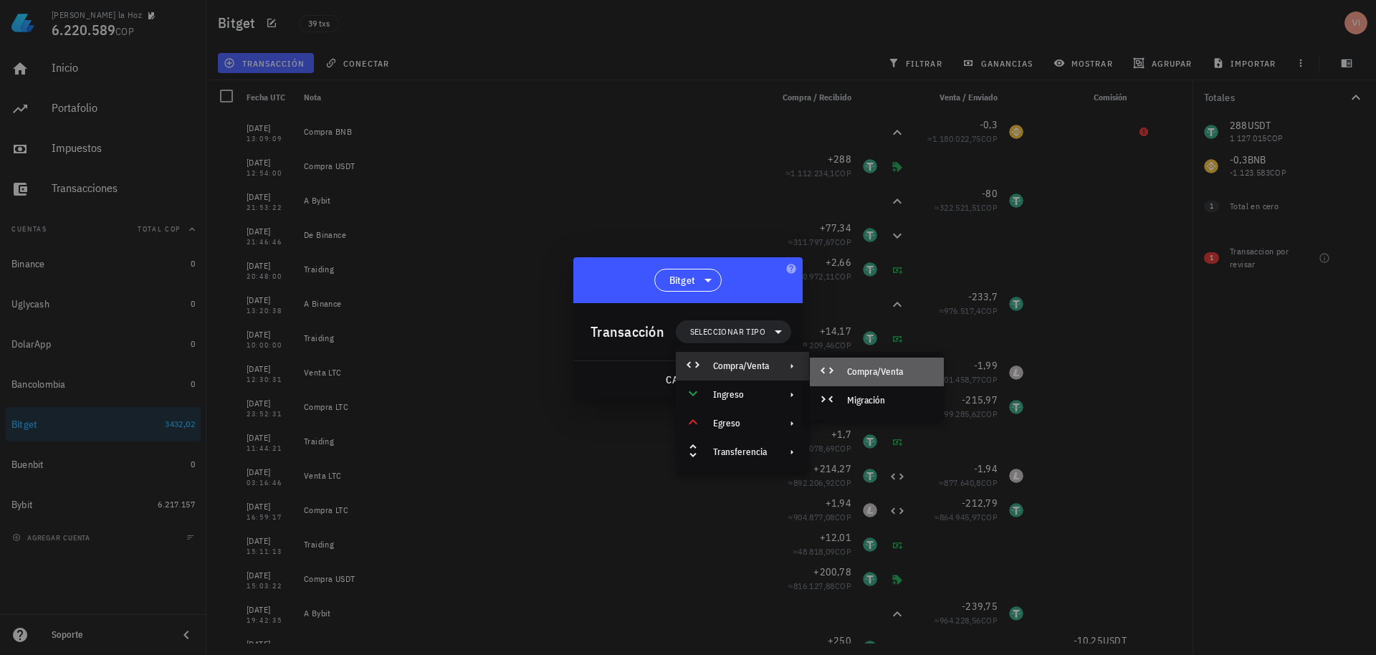
click at [856, 374] on div "Compra/Venta" at bounding box center [889, 371] width 85 height 11
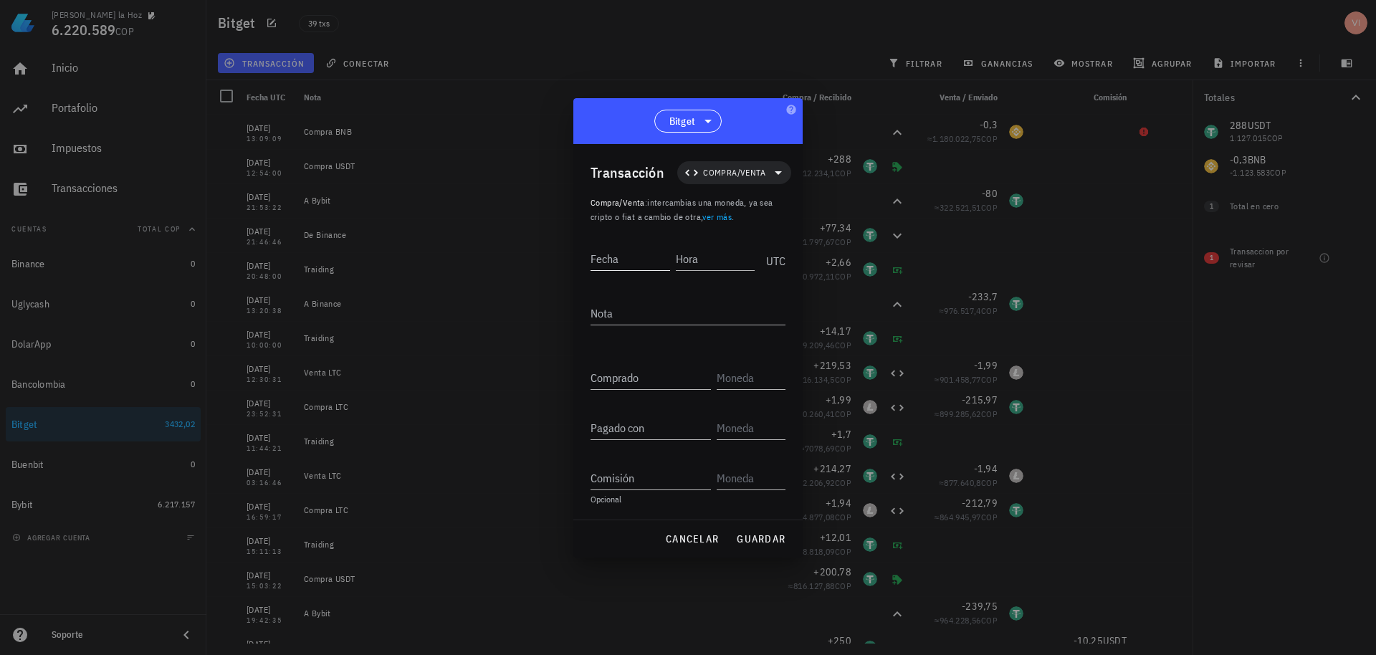
click at [621, 252] on input "Fecha" at bounding box center [630, 258] width 80 height 23
paste input "[DATE]"
type input "[DATE]"
click at [719, 264] on input "Hora" at bounding box center [716, 258] width 77 height 23
type input "12:55:55"
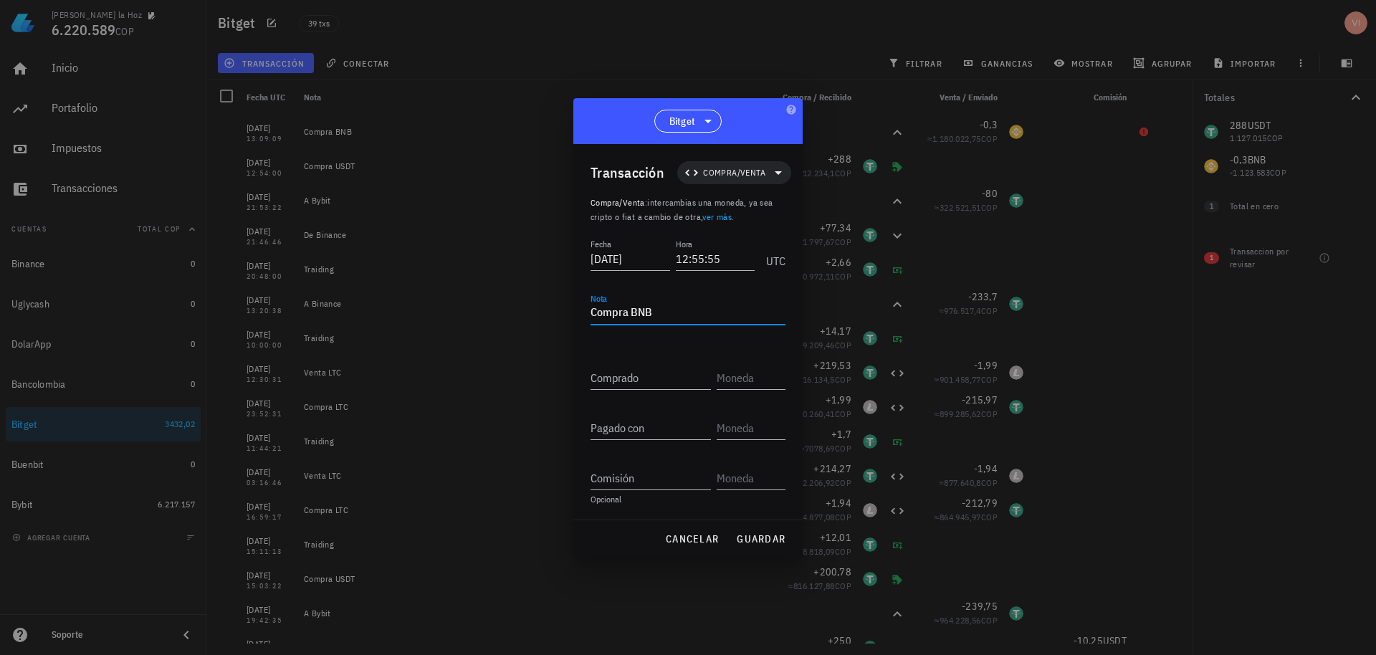
type textarea "Compra BNB"
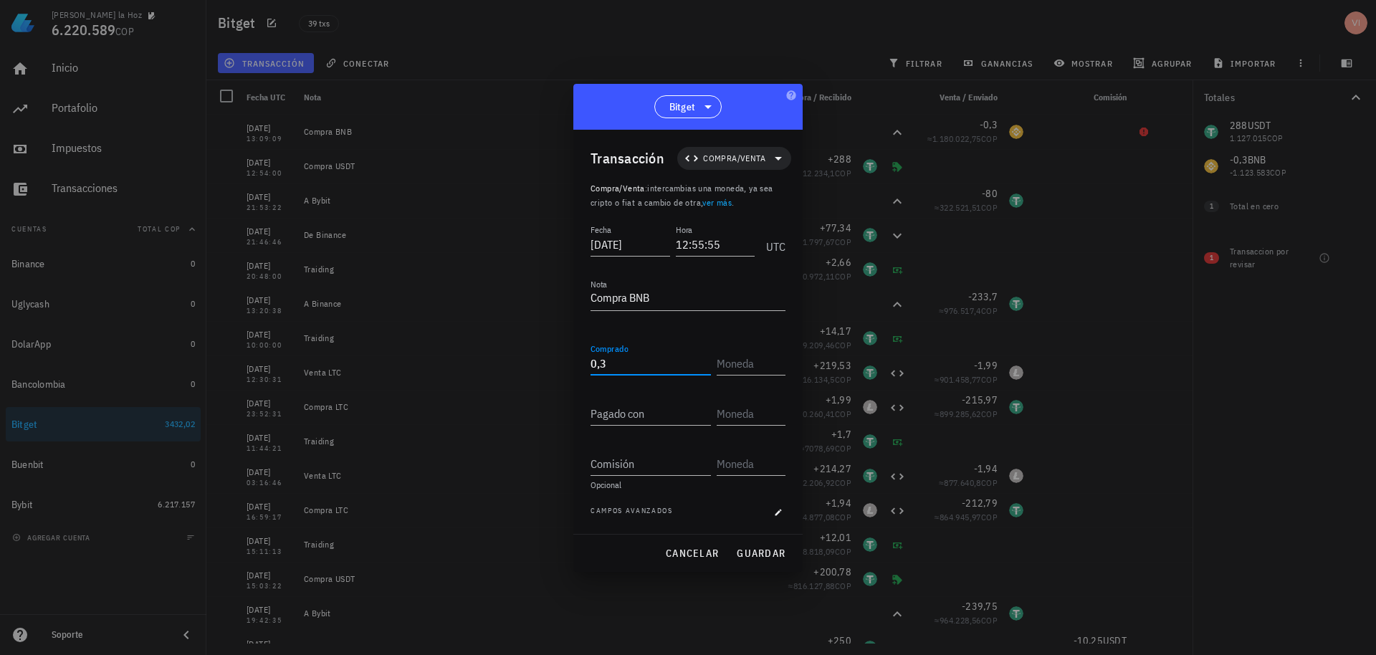
type input "0,3"
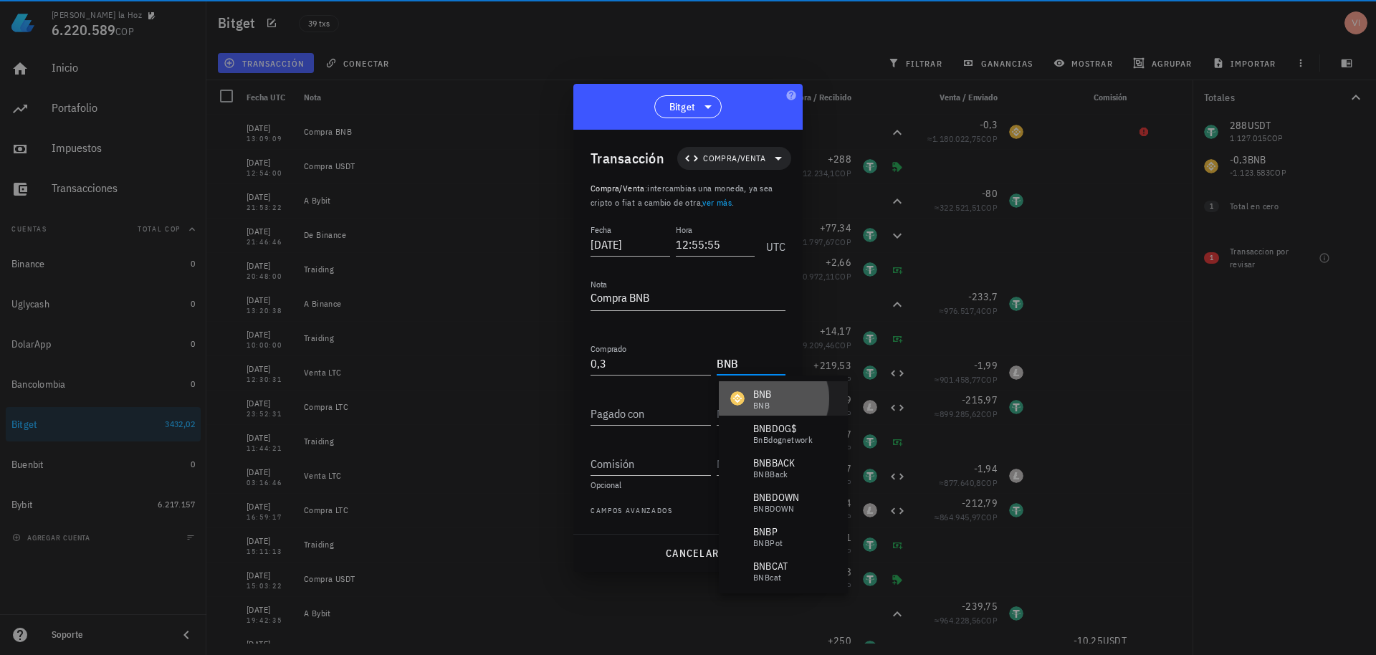
click at [775, 398] on div "BNB BNB" at bounding box center [783, 398] width 129 height 34
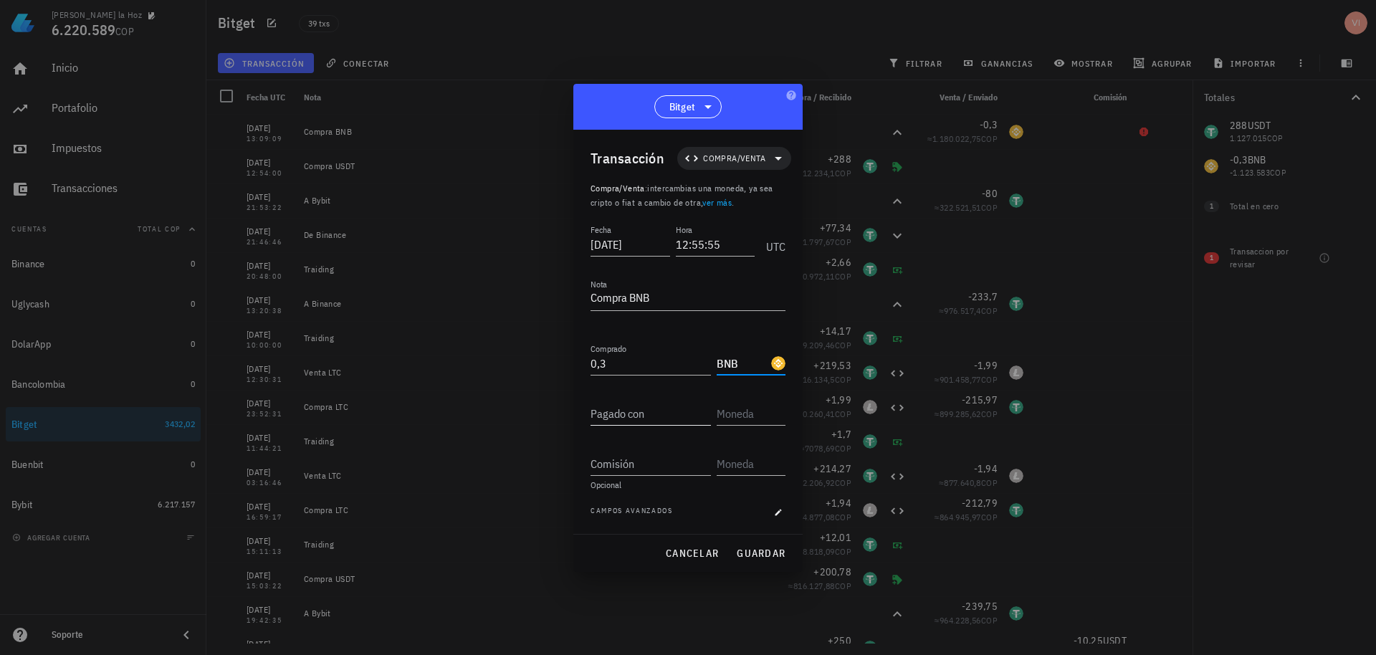
type input "BNB"
click at [687, 406] on input "Pagado con" at bounding box center [650, 413] width 120 height 23
type input "288"
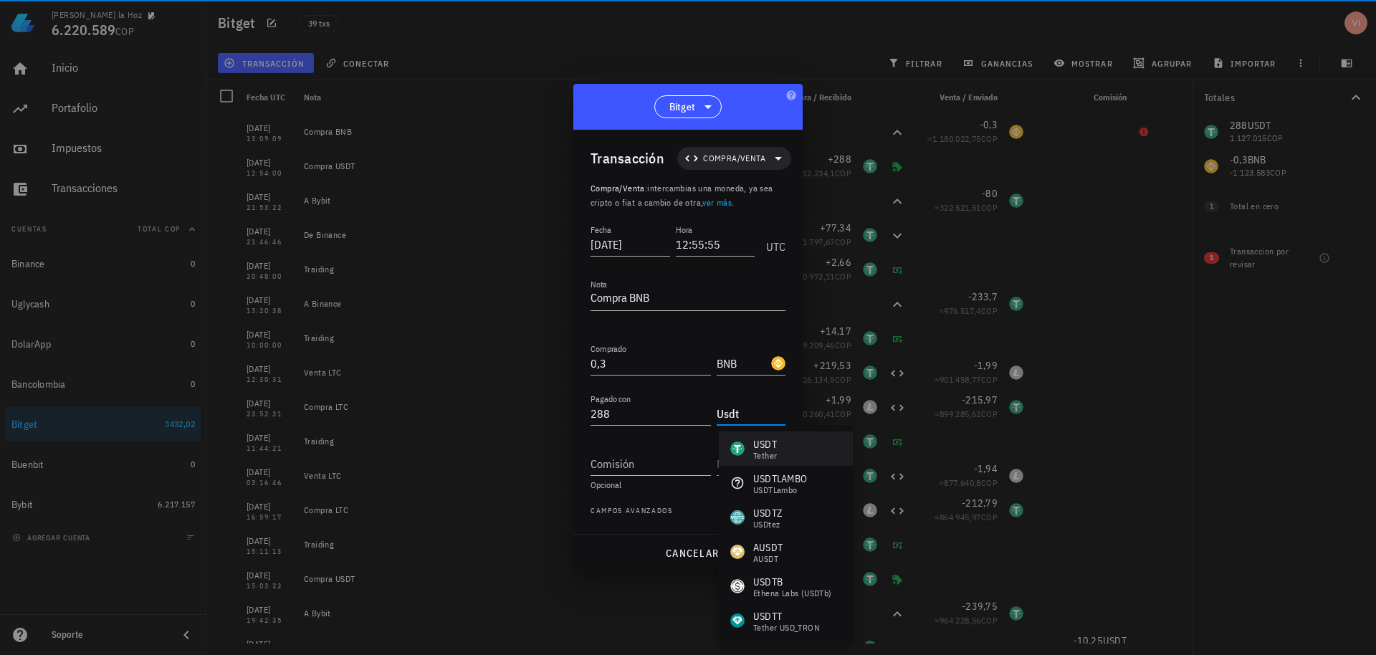
click at [768, 441] on div "USDT" at bounding box center [765, 444] width 24 height 14
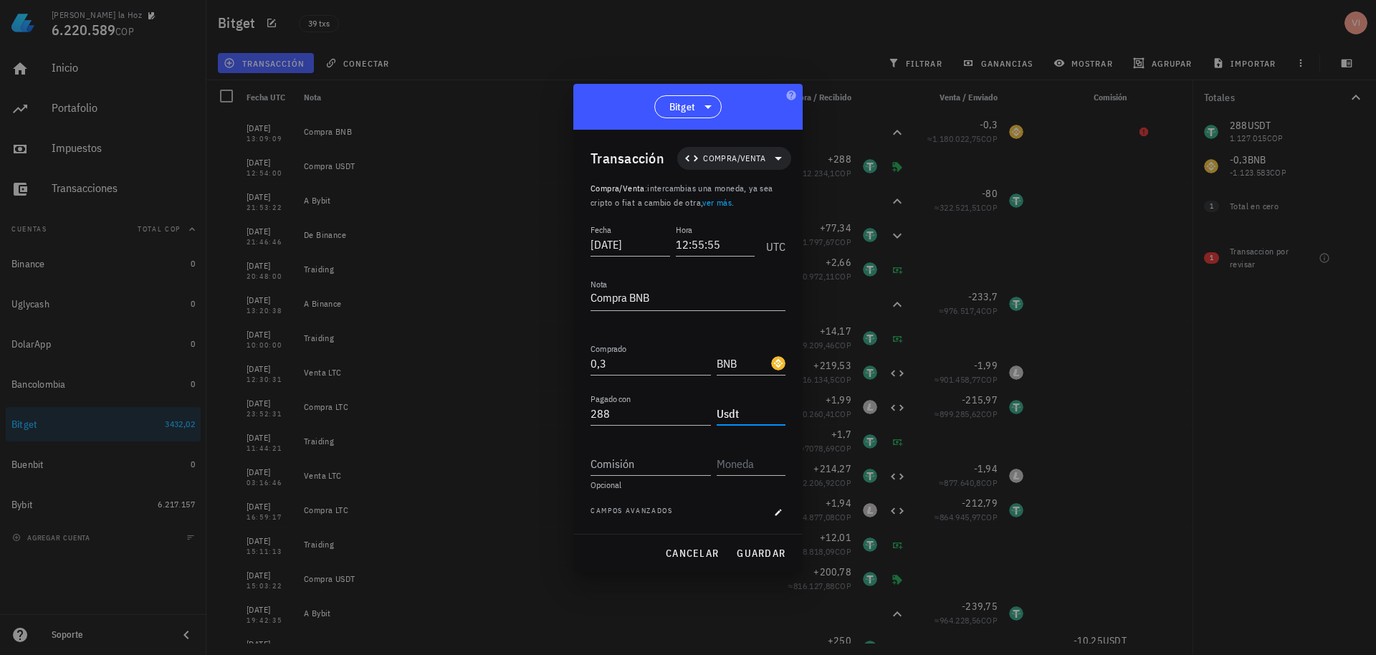
type input "USDT"
click at [760, 562] on button "guardar" at bounding box center [760, 553] width 61 height 26
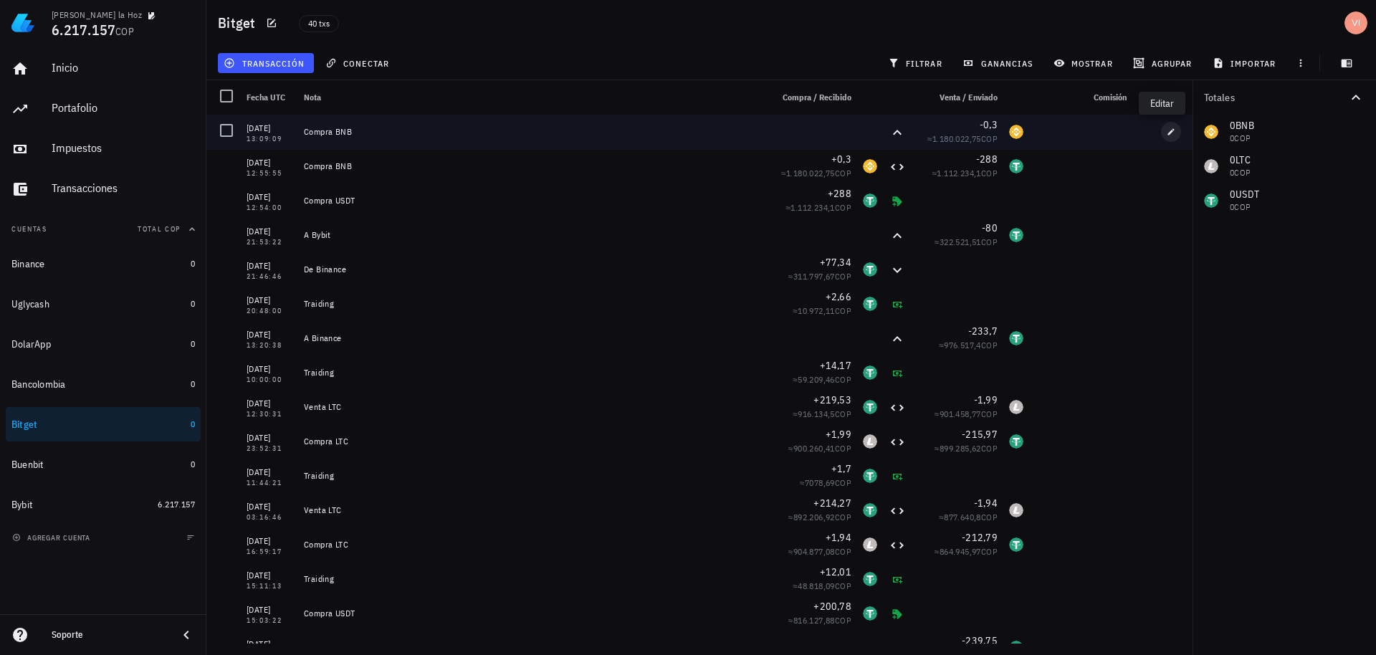
click at [1167, 134] on icon "button" at bounding box center [1171, 132] width 9 height 9
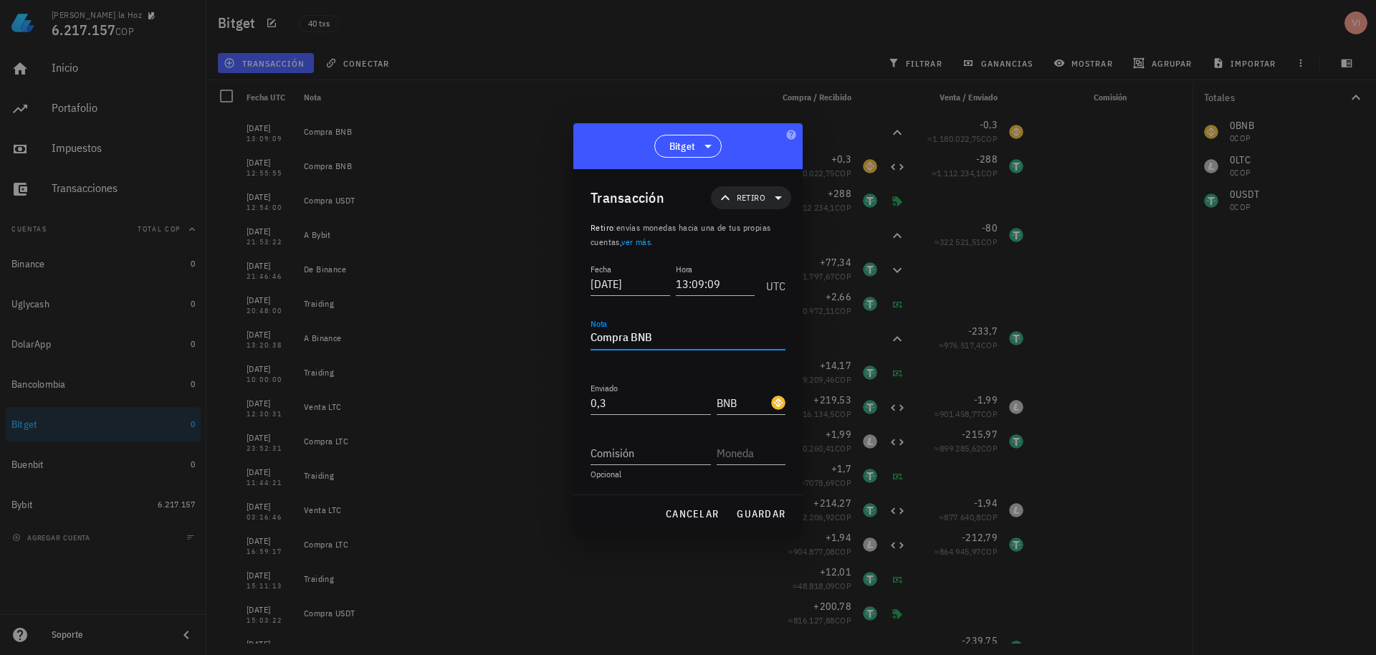
drag, startPoint x: 626, startPoint y: 336, endPoint x: 527, endPoint y: 320, distance: 100.3
click at [527, 320] on div "Victor De la Hoz 6.217.157 COP Inicio Portafolio Impuestos Transacciones Cuenta…" at bounding box center [688, 327] width 1376 height 655
drag, startPoint x: 654, startPoint y: 345, endPoint x: 583, endPoint y: 331, distance: 71.7
click at [583, 331] on div "Transacción Retiro Retiro : envías monedas hacia una de tus propias cuentas, ve…" at bounding box center [687, 331] width 229 height 325
click at [763, 512] on span "guardar" at bounding box center [760, 513] width 49 height 13
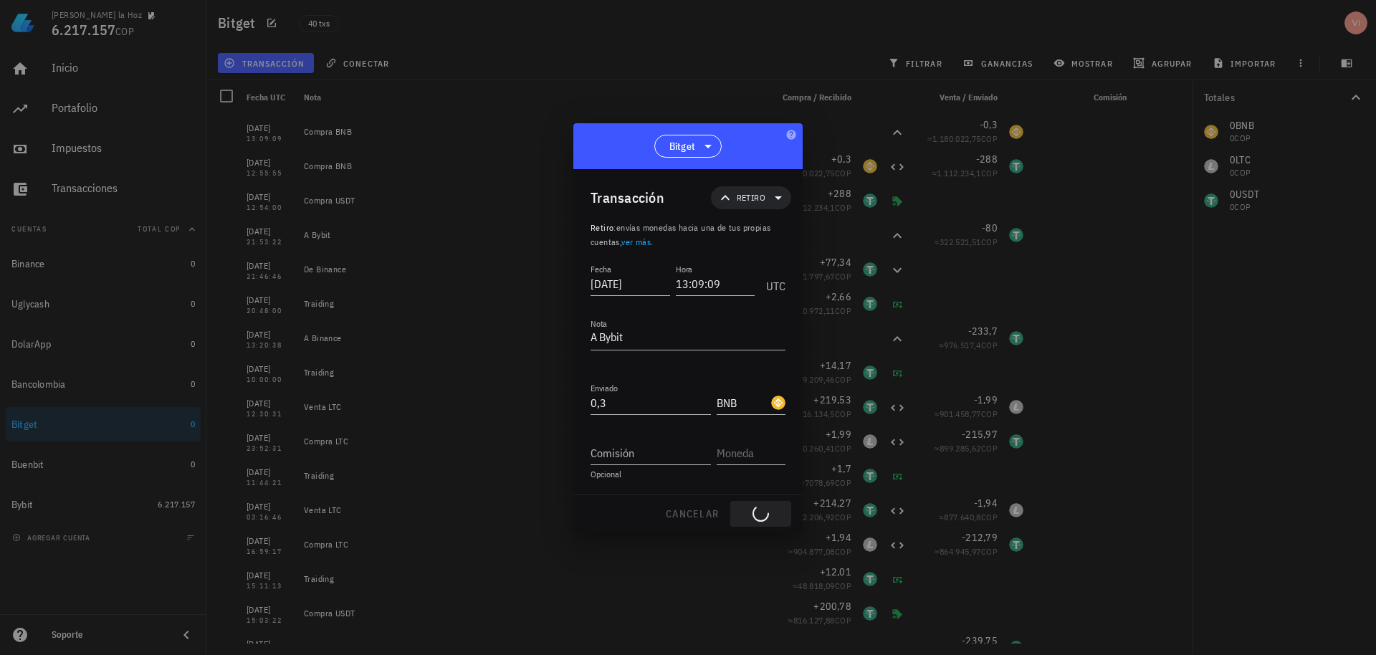
type textarea "Compra BNB"
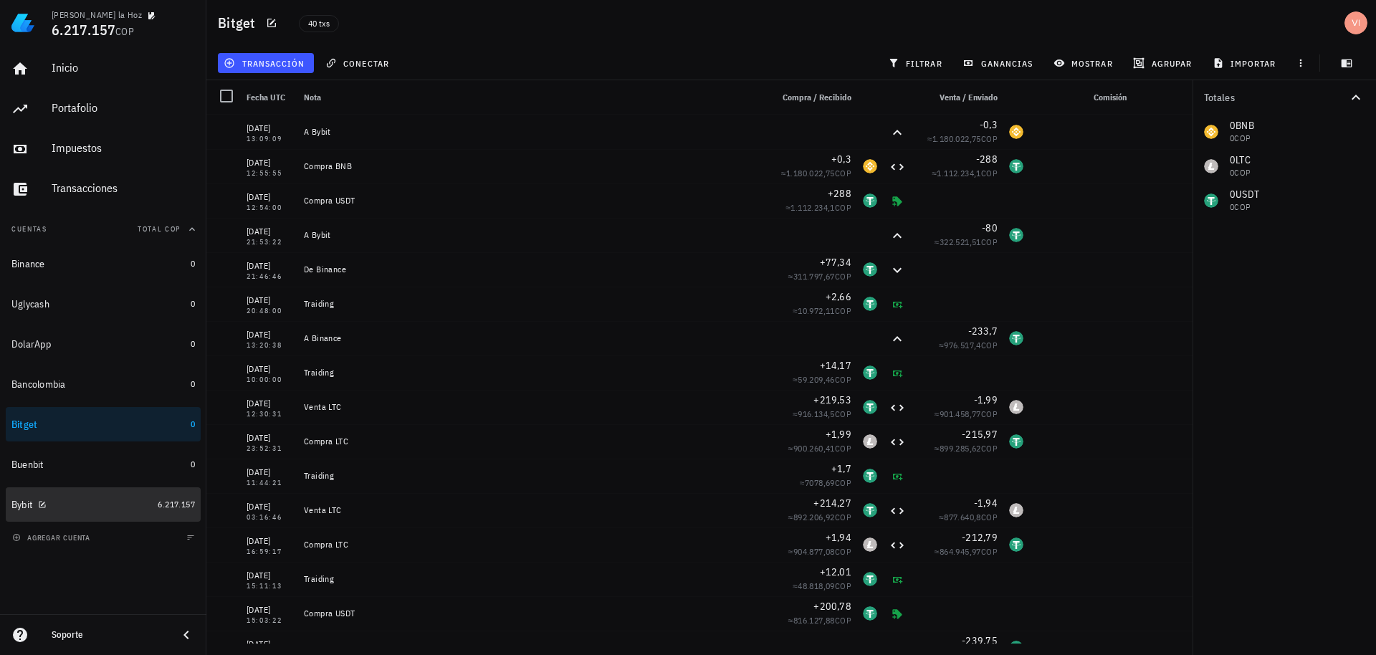
click at [91, 505] on div "Bybit" at bounding box center [81, 505] width 140 height 14
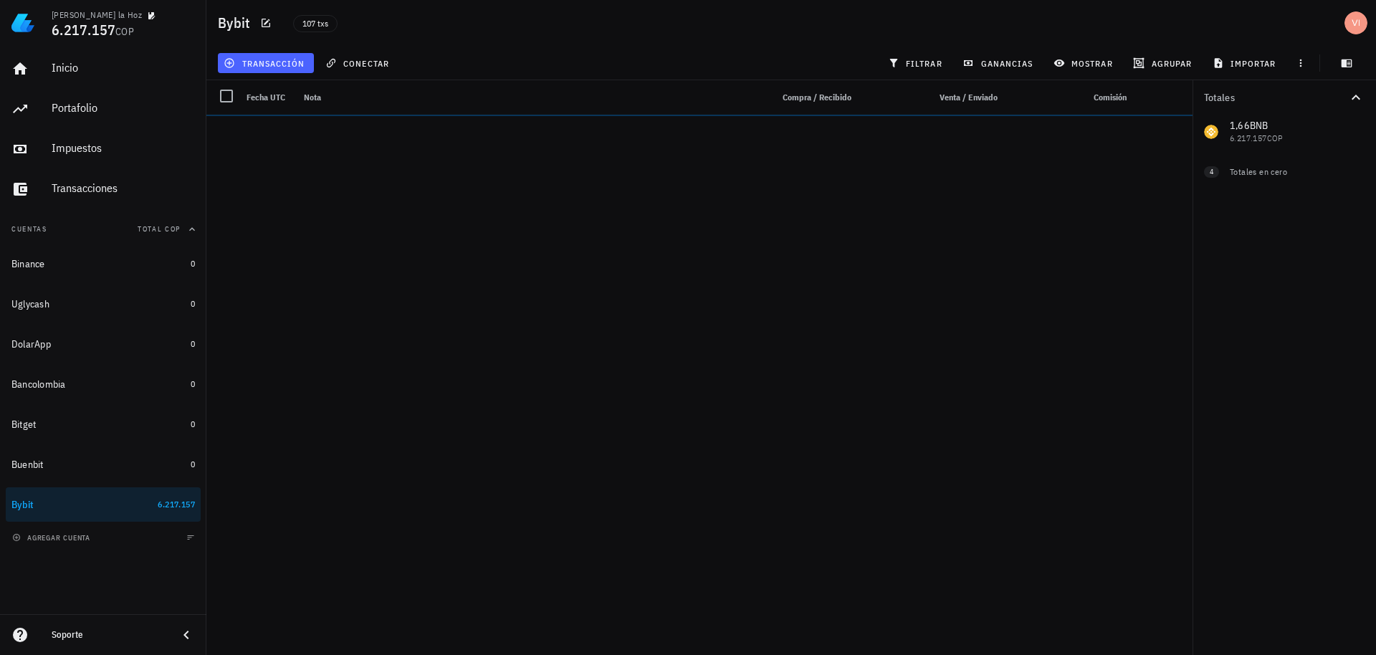
click at [254, 57] on span "transacción" at bounding box center [265, 62] width 78 height 11
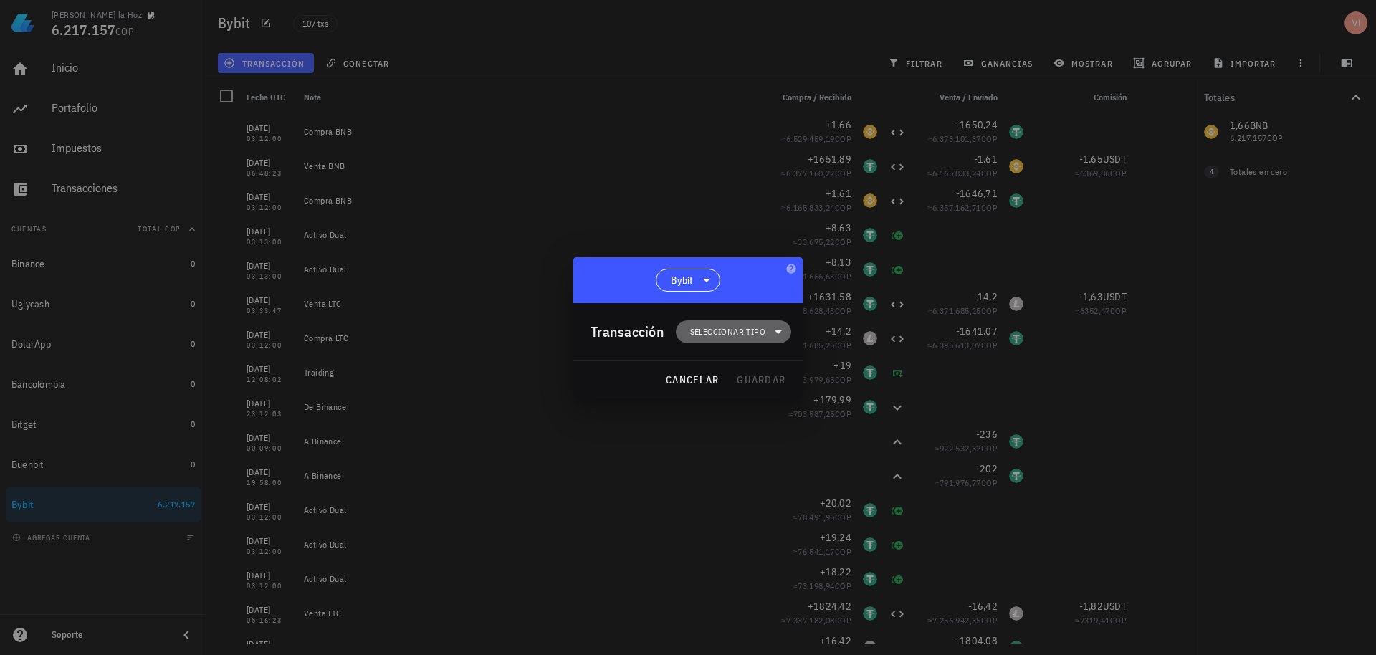
click at [716, 336] on span "Seleccionar tipo" at bounding box center [727, 332] width 75 height 14
click at [750, 360] on div "Compra/Venta" at bounding box center [742, 366] width 133 height 29
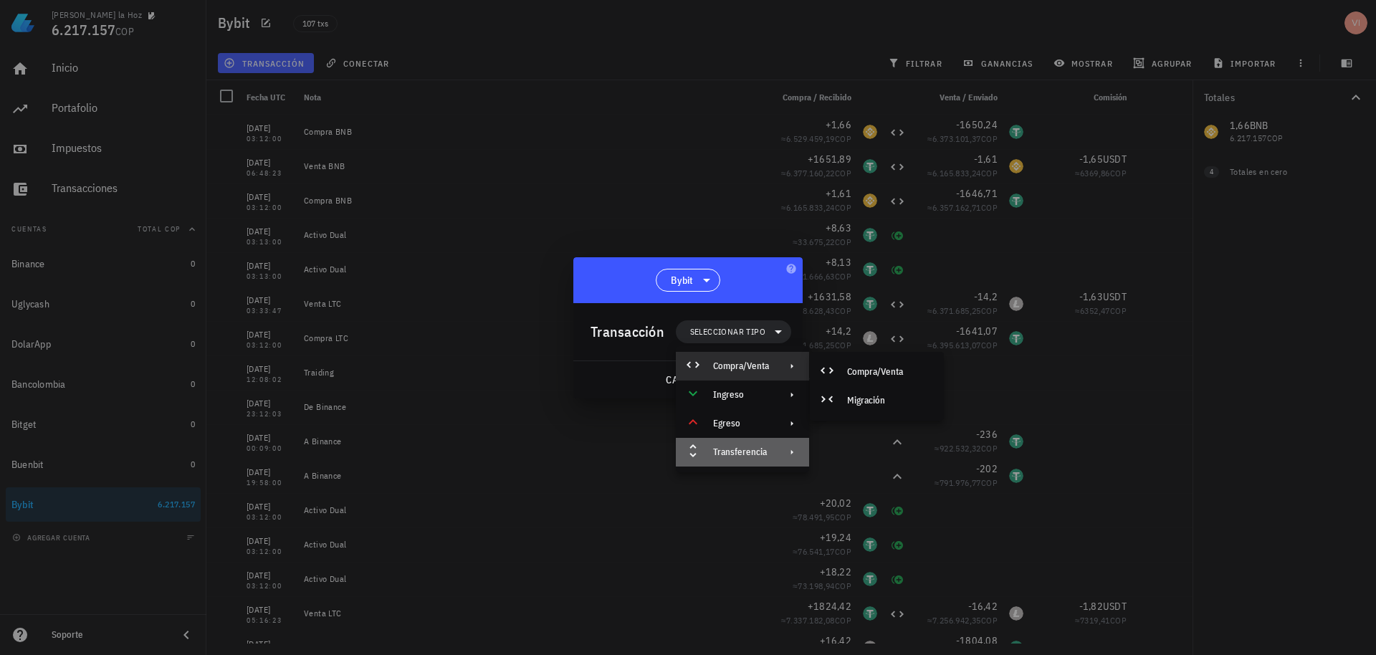
click at [751, 448] on div "Transferencia" at bounding box center [741, 451] width 56 height 11
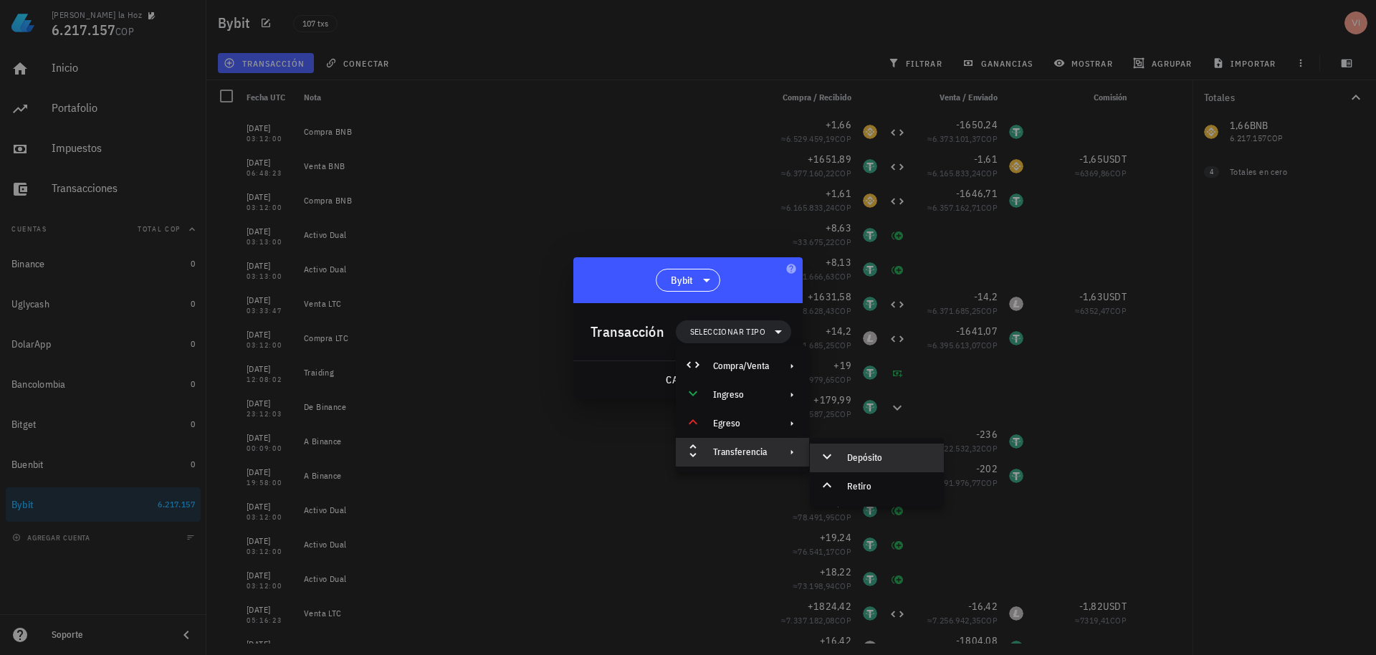
click at [848, 461] on div "Depósito" at bounding box center [889, 457] width 85 height 11
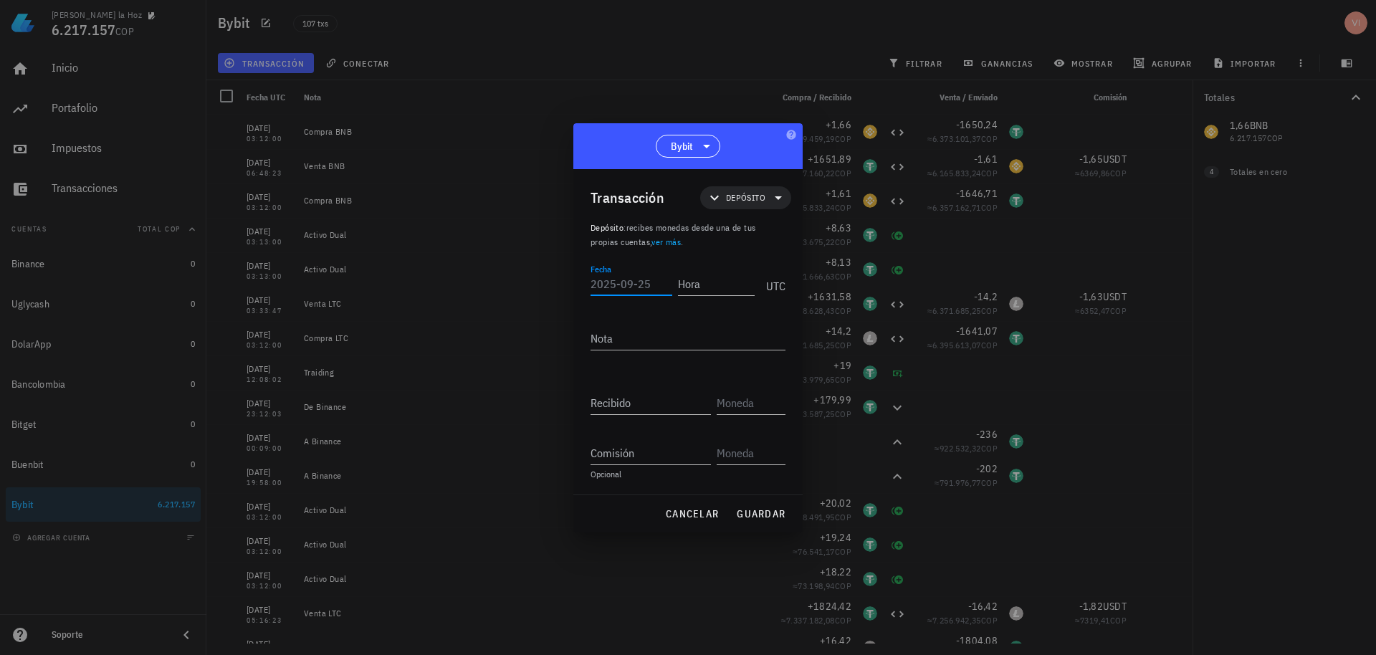
click at [643, 283] on input "Fecha" at bounding box center [631, 283] width 82 height 23
paste input "[DATE]"
type input "[DATE]"
click at [720, 287] on input "Hora" at bounding box center [716, 283] width 77 height 23
type input "13:12:29"
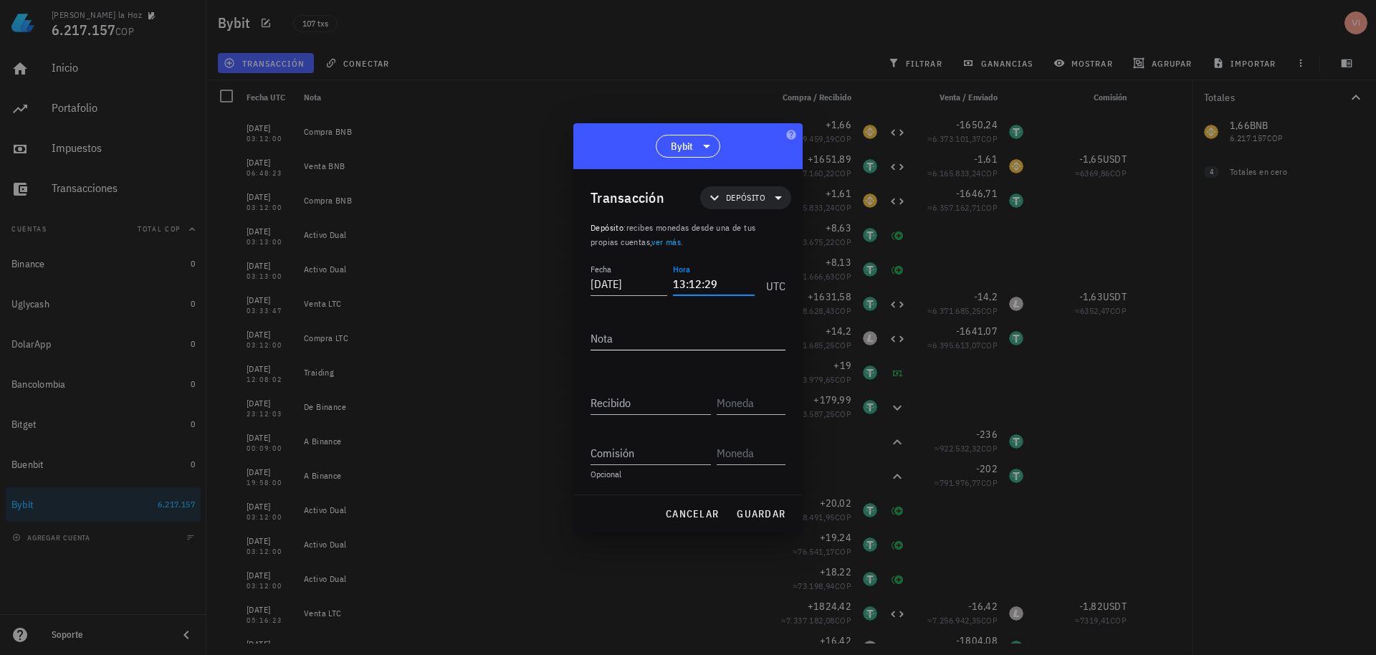
click at [714, 347] on textarea "Nota" at bounding box center [687, 338] width 195 height 23
type textarea "De Bitget"
click at [676, 404] on input "Recibido" at bounding box center [650, 402] width 120 height 23
type input "0,3"
click at [762, 416] on div "Recibido 0,3" at bounding box center [687, 405] width 195 height 50
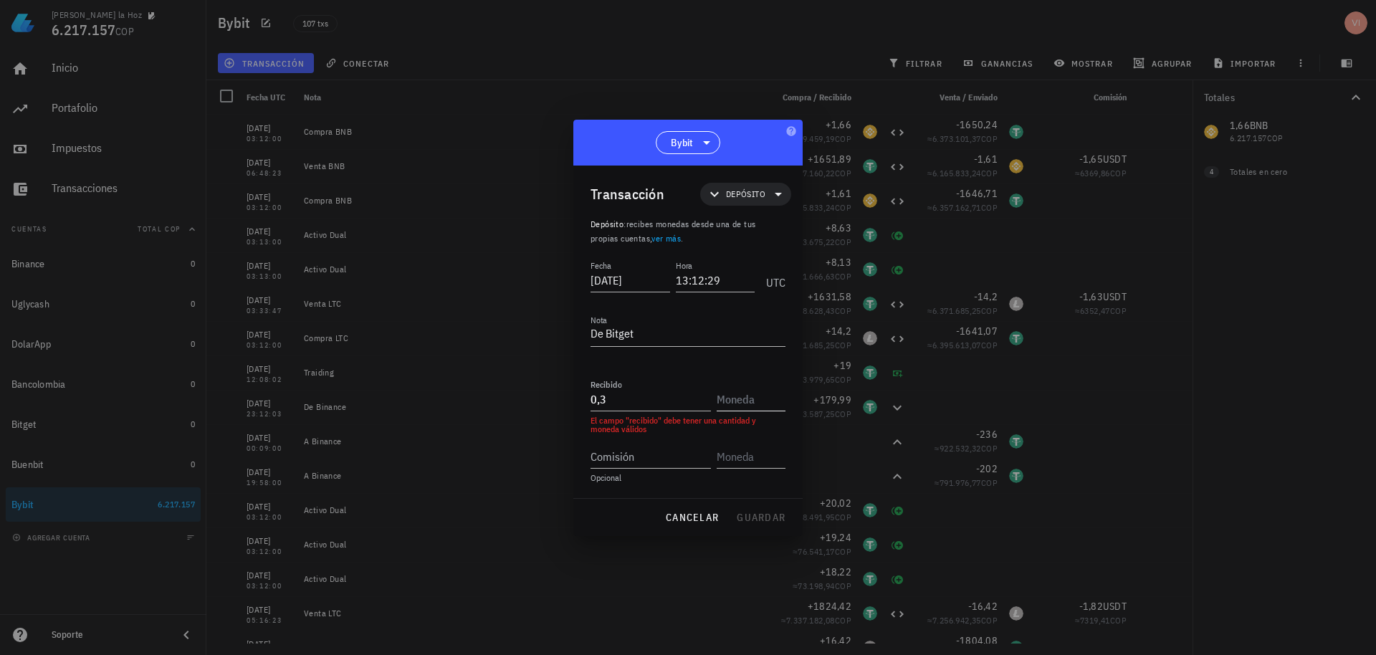
click at [760, 407] on input "text" at bounding box center [750, 399] width 66 height 23
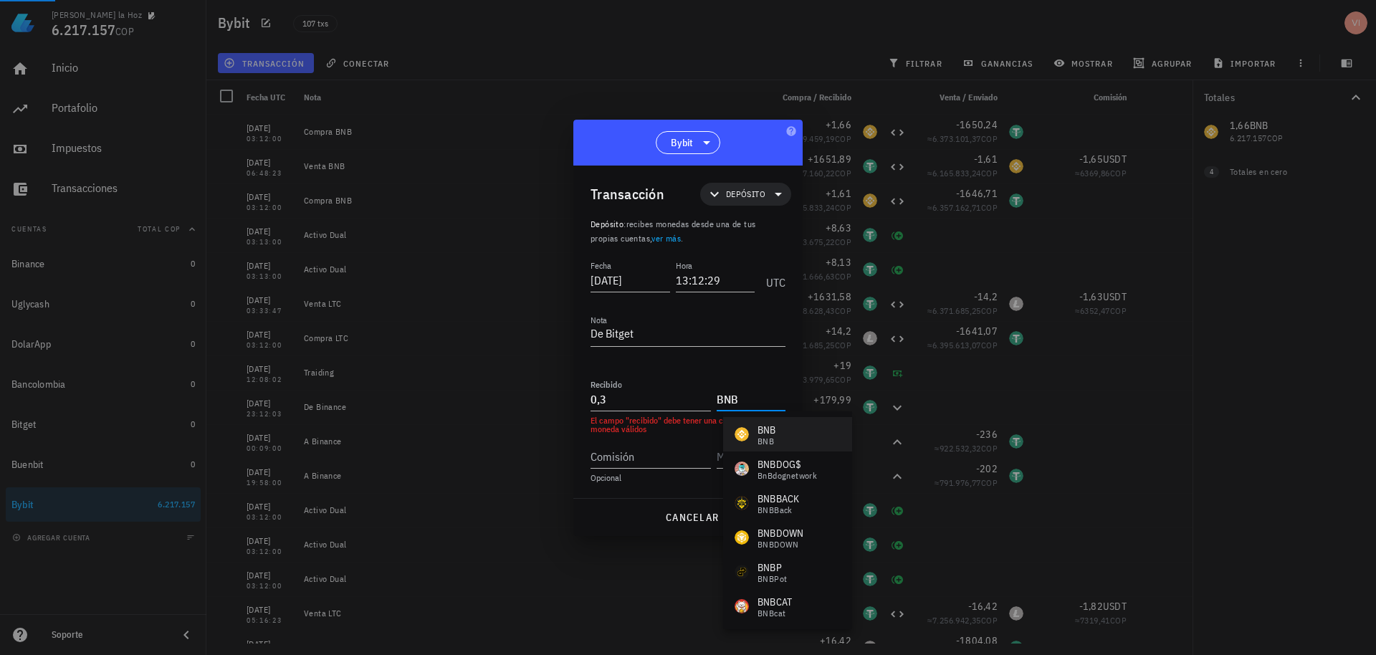
click at [762, 430] on div "BNB" at bounding box center [766, 430] width 19 height 14
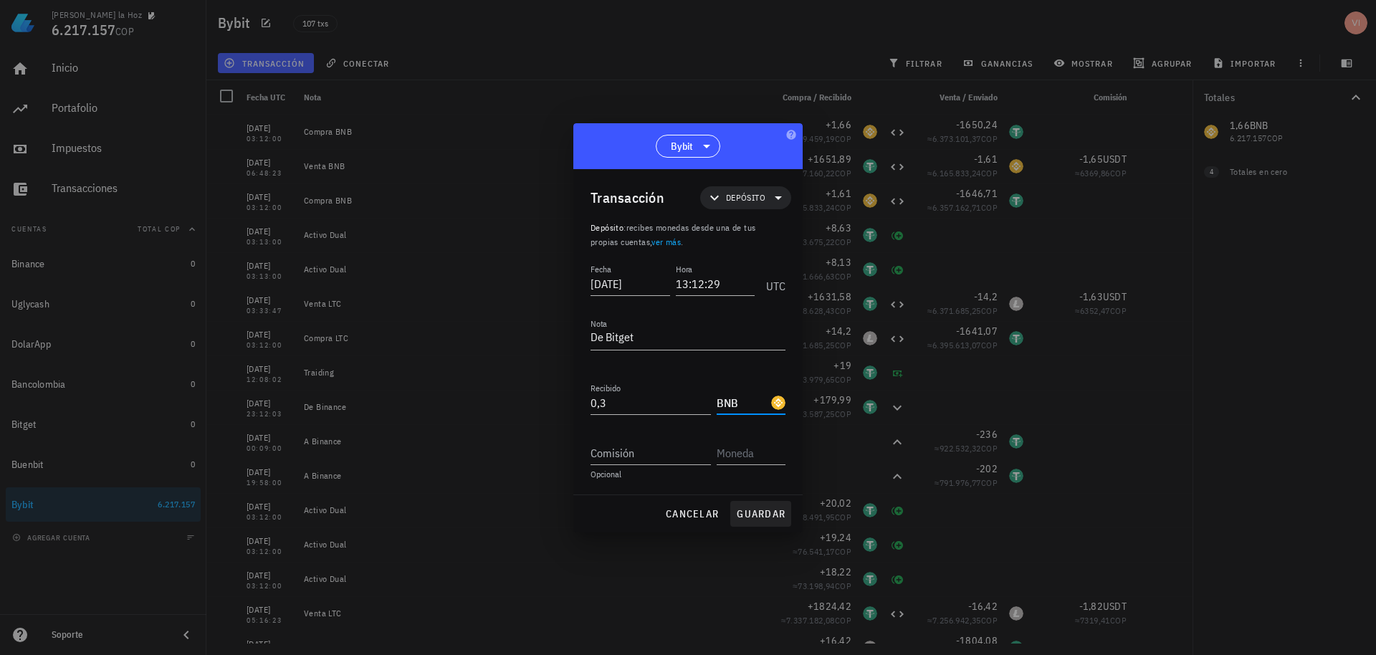
type input "BNB"
click at [776, 512] on span "guardar" at bounding box center [760, 513] width 49 height 13
